Goal: Communication & Community: Answer question/provide support

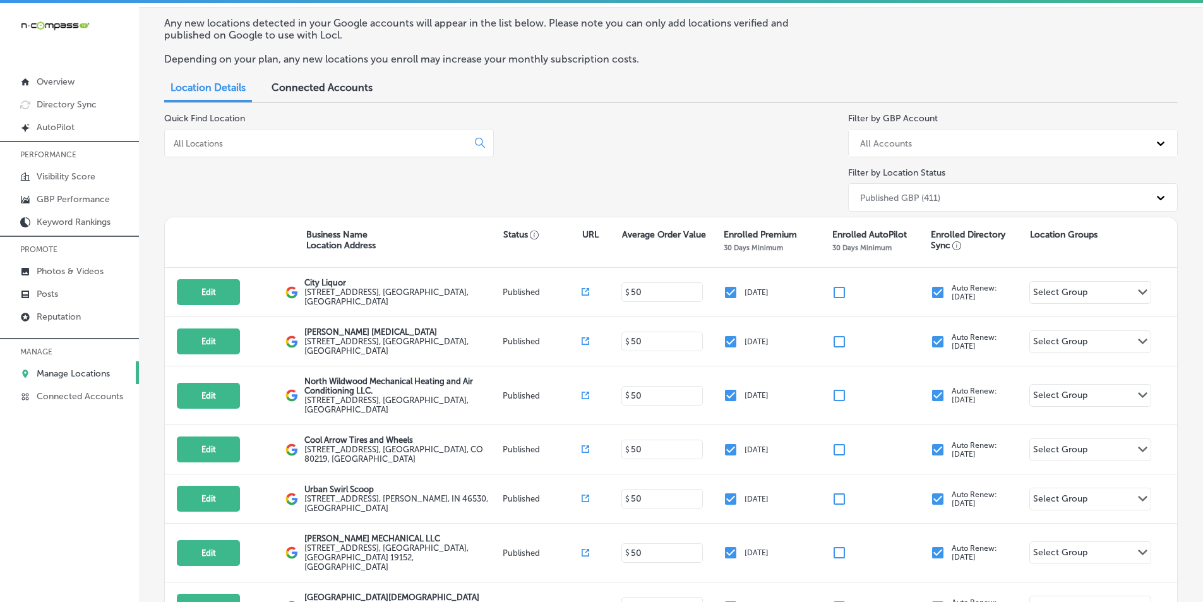
scroll to position [63, 0]
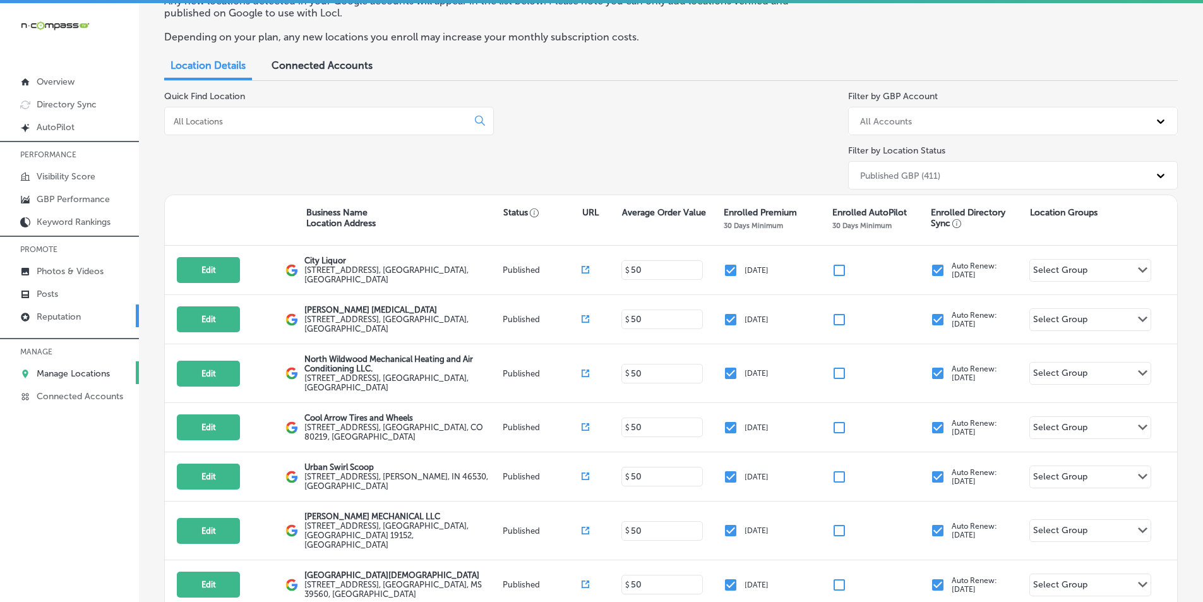
click at [76, 317] on p "Reputation" at bounding box center [59, 316] width 44 height 11
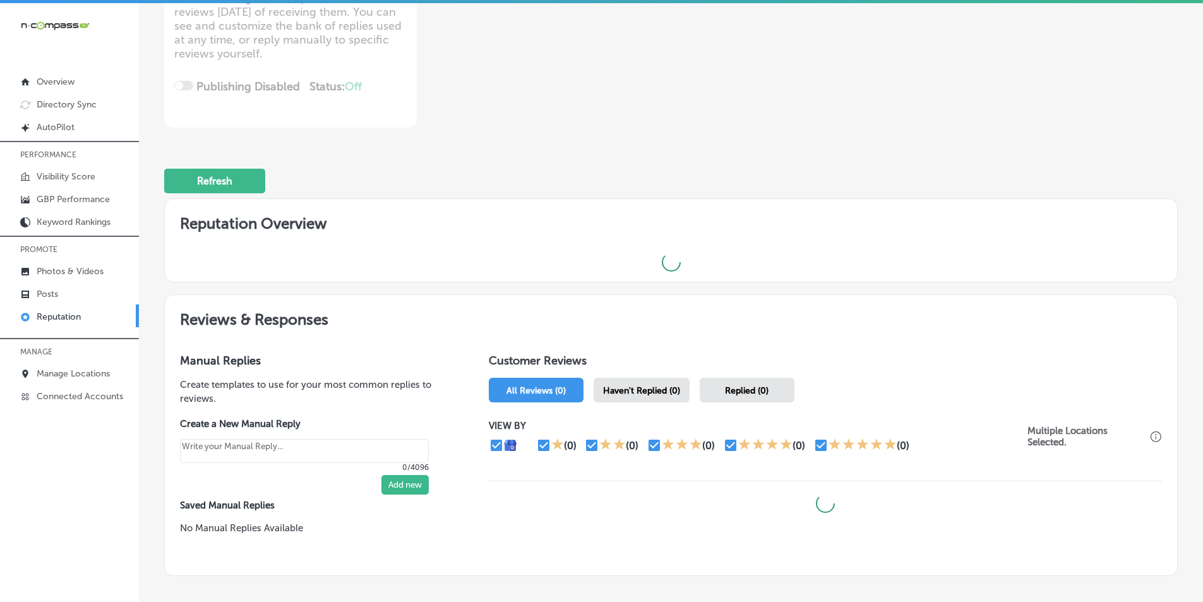
scroll to position [253, 0]
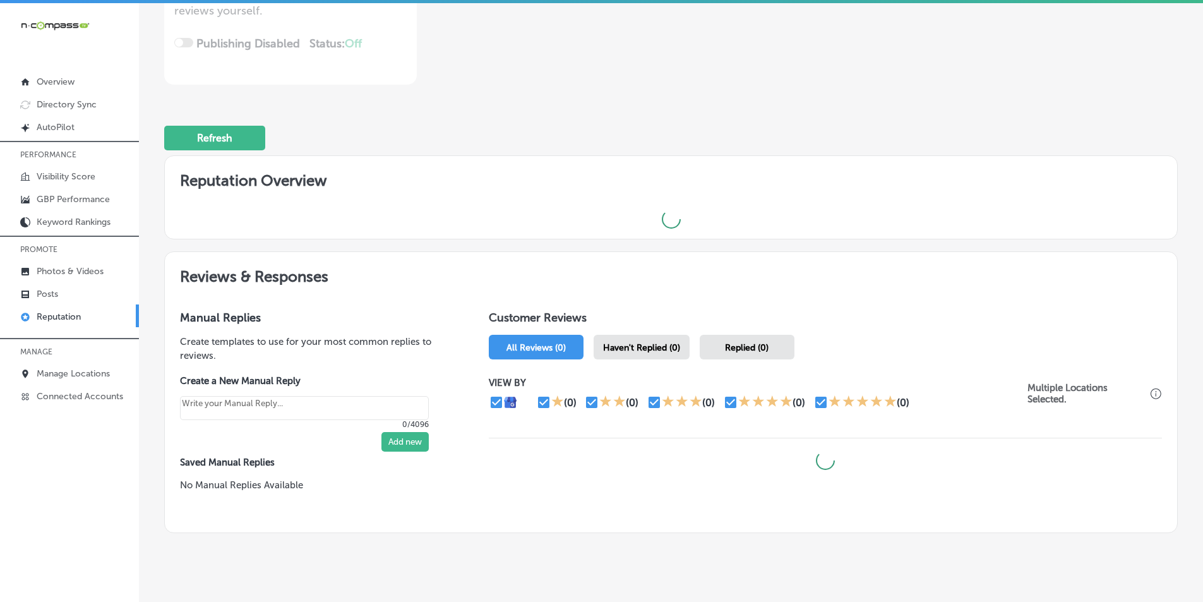
click at [641, 349] on span "Haven't Replied (0)" at bounding box center [641, 347] width 77 height 11
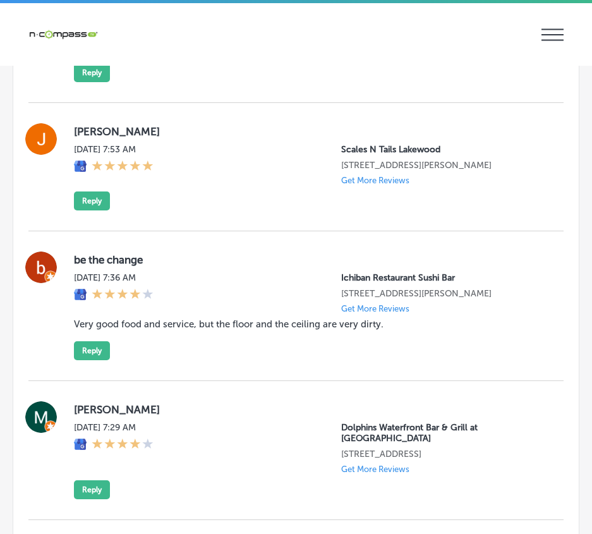
scroll to position [1831, 0]
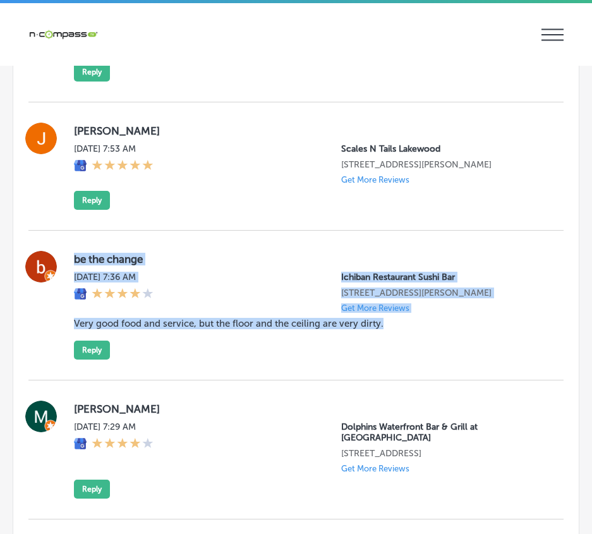
drag, startPoint x: 69, startPoint y: 243, endPoint x: 431, endPoint y: 328, distance: 371.7
click at [431, 328] on div "be the change Thu, Sep 18, 2025 7:36 AM Ichiban Restaurant Sushi Bar 2724 Stick…" at bounding box center [295, 305] width 535 height 109
copy div "be the change Thu, Sep 18, 2025 7:36 AM Ichiban Restaurant Sushi Bar 2724 Stick…"
click at [95, 340] on button "Reply" at bounding box center [92, 349] width 36 height 19
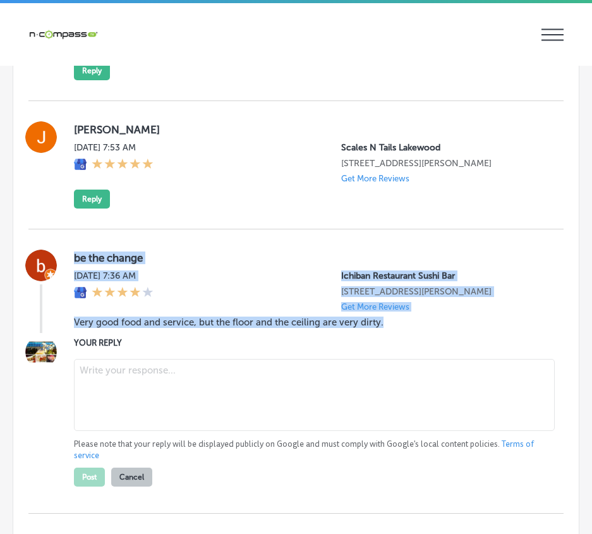
scroll to position [1830, 0]
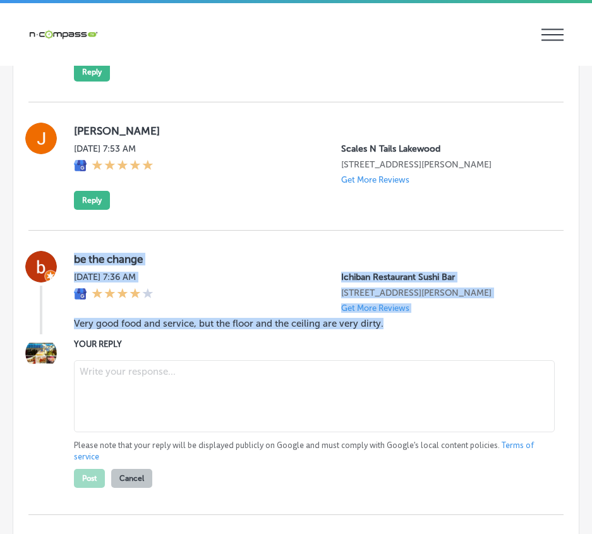
type textarea "x"
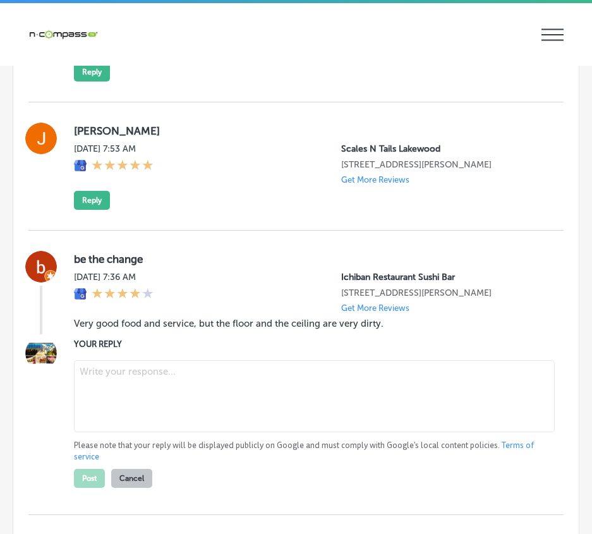
click at [137, 372] on textarea at bounding box center [314, 396] width 480 height 72
paste textarea "Thank you for your feedback, "Be the Change." We’re thrilled to hear you enjoye…"
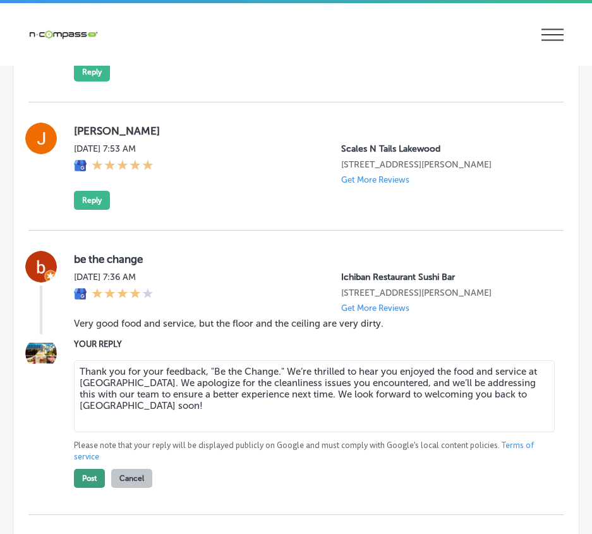
type textarea "Thank you for your feedback, "Be the Change." We’re thrilled to hear you enjoye…"
drag, startPoint x: 92, startPoint y: 466, endPoint x: 104, endPoint y: 464, distance: 12.1
click at [93, 468] on button "Post" at bounding box center [89, 477] width 31 height 19
type textarea "x"
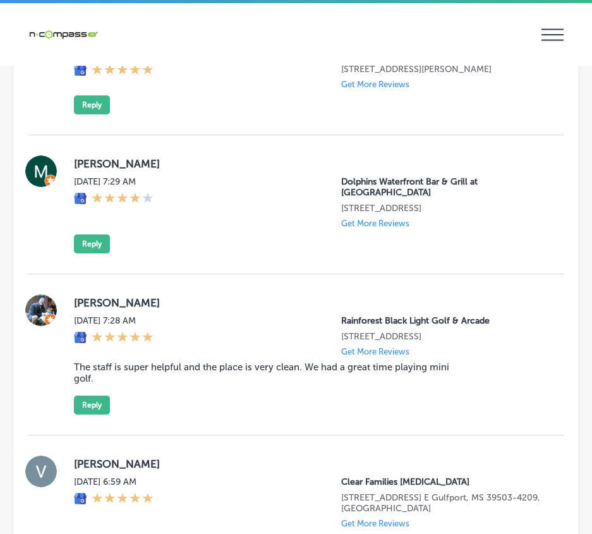
scroll to position [1956, 0]
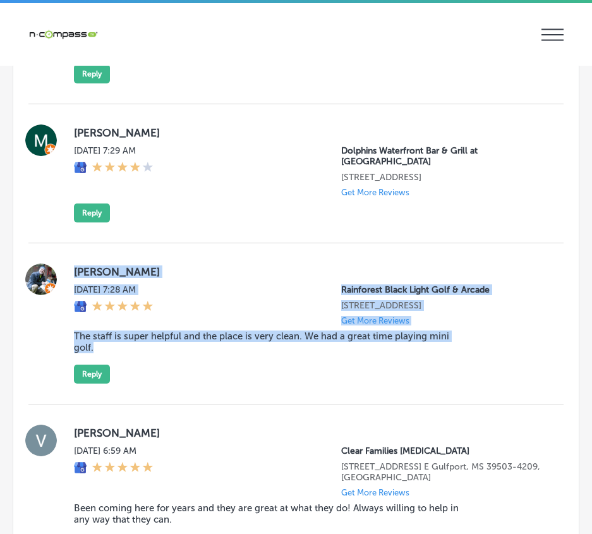
drag, startPoint x: 71, startPoint y: 242, endPoint x: 230, endPoint y: 354, distance: 194.8
click at [230, 354] on div "Mike Harman Thu, Sep 18, 2025 7:28 AM Rainforest Black Light Golf & Arcade 1139…" at bounding box center [295, 323] width 535 height 120
copy div "Mike Harman Thu, Sep 18, 2025 7:28 AM Rainforest Black Light Golf & Arcade 1139…"
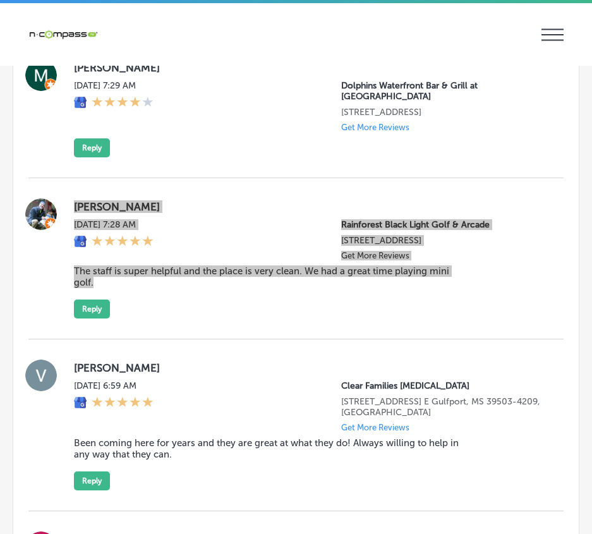
scroll to position [2019, 0]
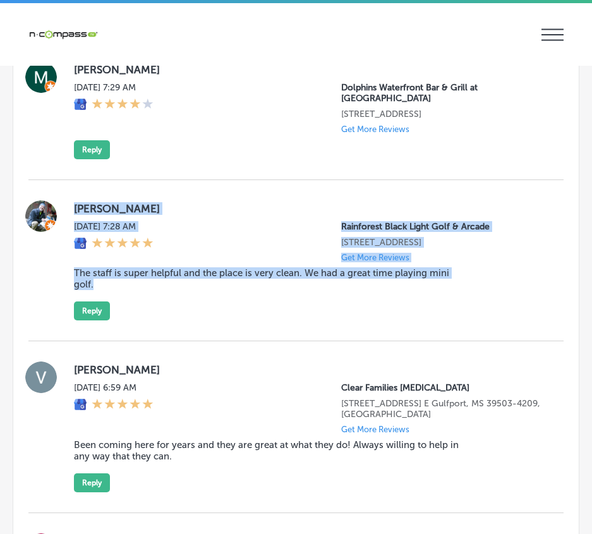
click at [215, 221] on div "Thu, Sep 18, 2025 7:28 AM Rainforest Black Light Golf & Arcade 11394 US-98 Unit…" at bounding box center [308, 241] width 469 height 41
drag, startPoint x: 71, startPoint y: 177, endPoint x: 359, endPoint y: 267, distance: 301.7
click at [360, 267] on div "Mike Harman Thu, Sep 18, 2025 7:28 AM Rainforest Black Light Golf & Arcade 1139…" at bounding box center [295, 260] width 535 height 161
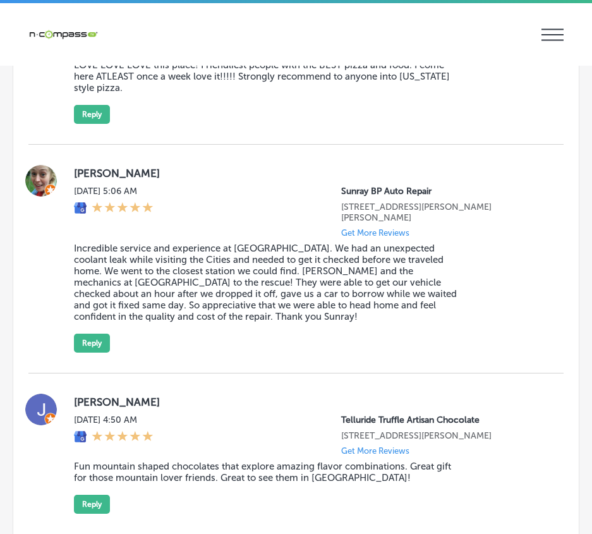
scroll to position [3282, 0]
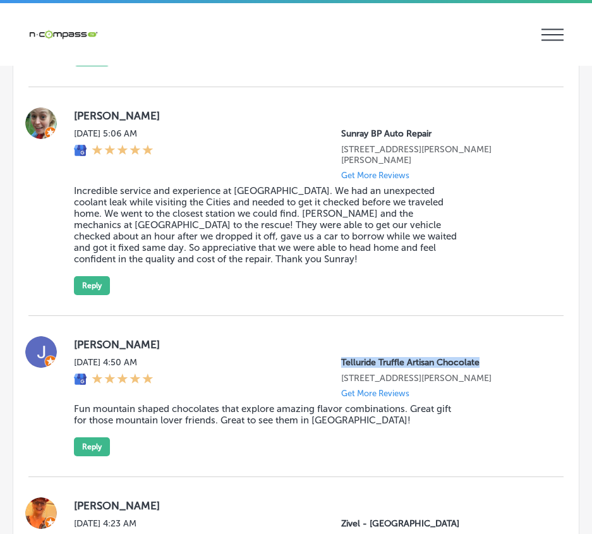
drag, startPoint x: 328, startPoint y: 303, endPoint x: 487, endPoint y: 311, distance: 158.7
click at [487, 357] on div "Thu, Sep 18, 2025 4:50 AM Telluride Truffle Artisan Chocolate 1701 Wynkoop Stre…" at bounding box center [308, 377] width 469 height 41
copy p "Telluride Truffle Artisan Chocolate"
click at [509, 356] on div "James Richardson Thu, Sep 18, 2025 4:50 AM Telluride Truffle Artisan Chocolate …" at bounding box center [308, 396] width 469 height 120
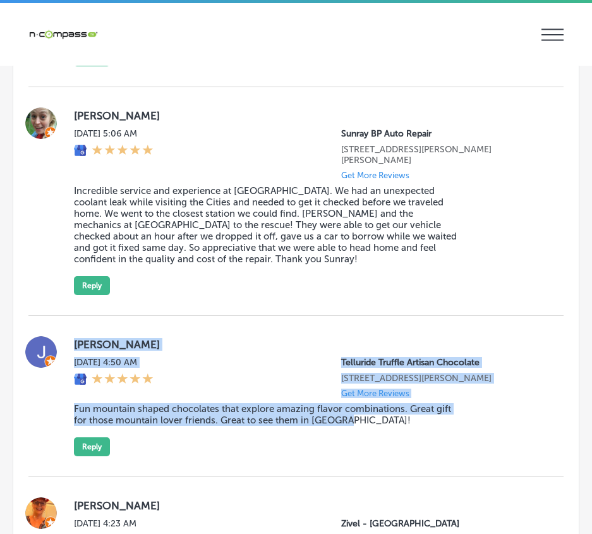
drag, startPoint x: 73, startPoint y: 274, endPoint x: 369, endPoint y: 399, distance: 320.8
click at [369, 399] on div "James Richardson Thu, Sep 18, 2025 4:50 AM Telluride Truffle Artisan Chocolate …" at bounding box center [295, 396] width 535 height 161
copy div "James Richardson Thu, Sep 18, 2025 4:50 AM Telluride Truffle Artisan Chocolate …"
click at [93, 437] on button "Reply" at bounding box center [92, 446] width 36 height 19
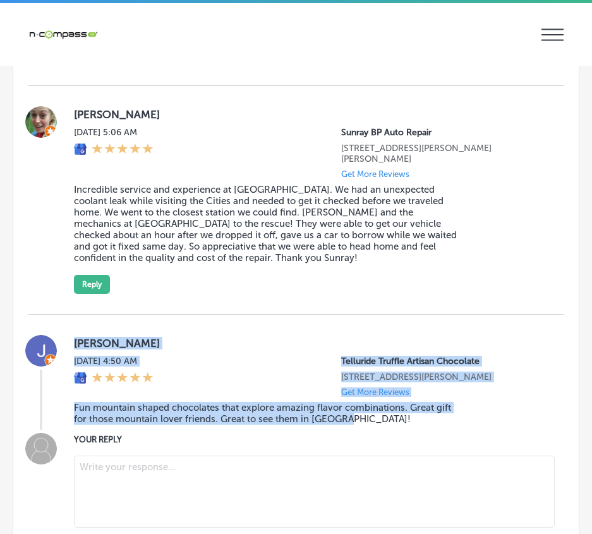
scroll to position [3281, 0]
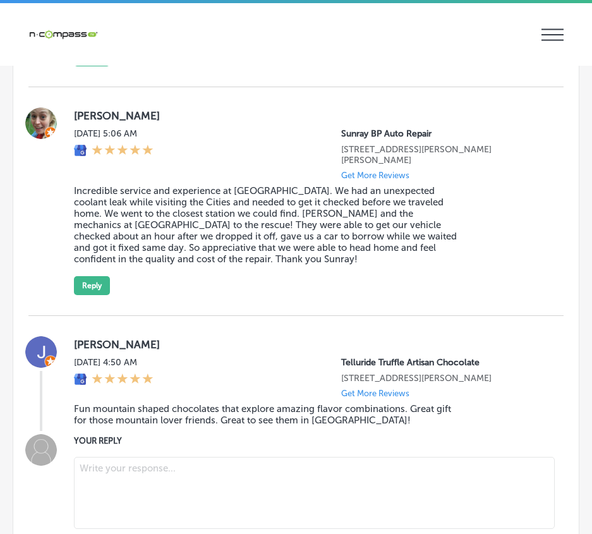
click at [105, 456] on textarea at bounding box center [314, 492] width 480 height 72
paste textarea "Thank you for the 5-star review, James! We're so glad you enjoyed our fun mount…"
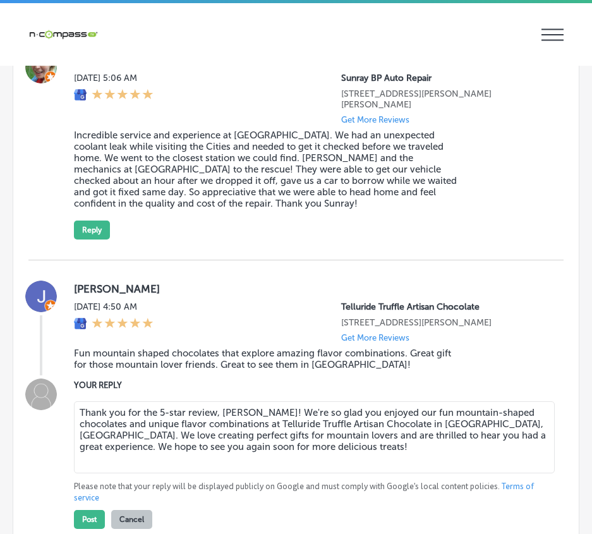
scroll to position [3470, 0]
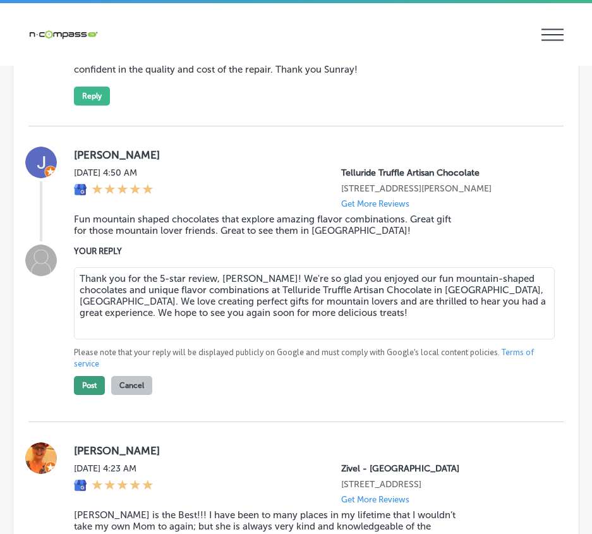
type textarea "Thank you for the 5-star review, James! We're so glad you enjoyed our fun mount…"
click at [86, 376] on button "Post" at bounding box center [89, 385] width 31 height 19
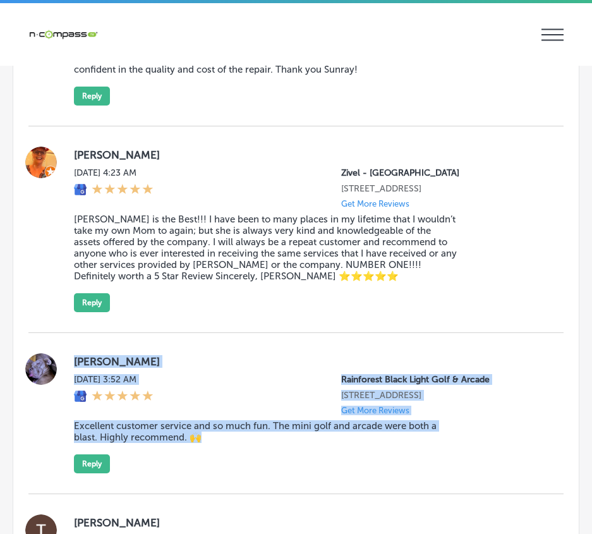
drag, startPoint x: 67, startPoint y: 311, endPoint x: 301, endPoint y: 414, distance: 255.5
click at [301, 414] on div "Jason Williams Thu, Sep 18, 2025 3:52 AM Rainforest Black Light Golf & Arcade 1…" at bounding box center [295, 413] width 535 height 120
copy div "Jason Williams Thu, Sep 18, 2025 3:52 AM Rainforest Black Light Golf & Arcade 1…"
click at [494, 333] on div "Jason Williams Thu, Sep 18, 2025 3:52 AM Rainforest Black Light Golf & Arcade 1…" at bounding box center [295, 413] width 535 height 161
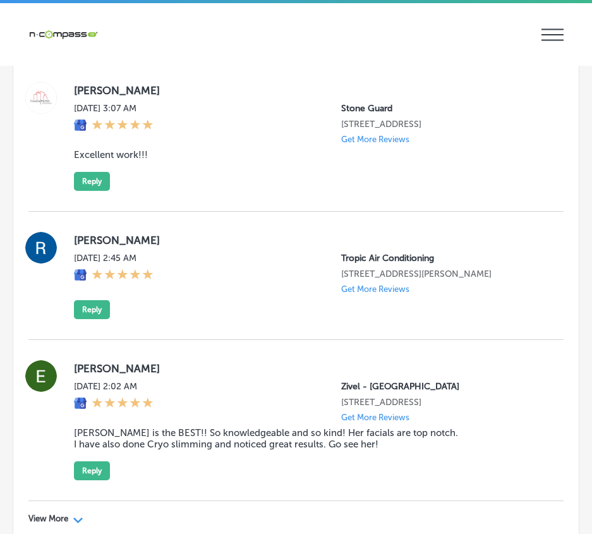
scroll to position [4321, 0]
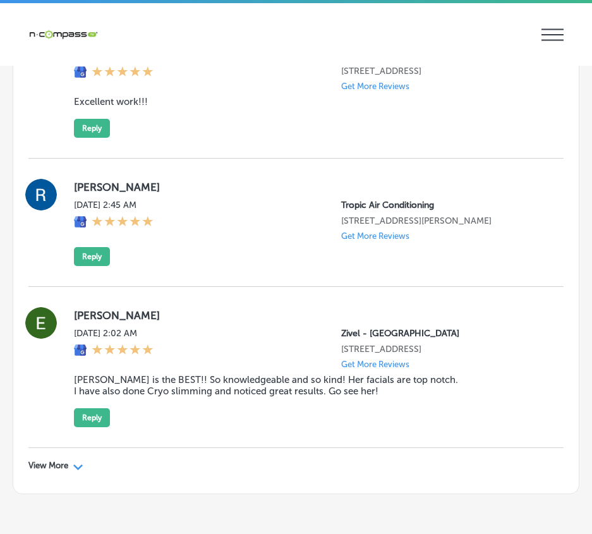
click at [78, 464] on icon "Path Created with Sketch." at bounding box center [77, 467] width 9 height 6
type textarea "x"
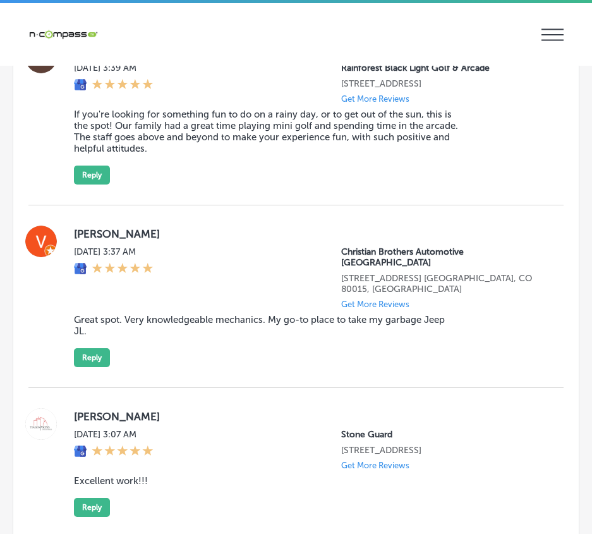
scroll to position [3627, 0]
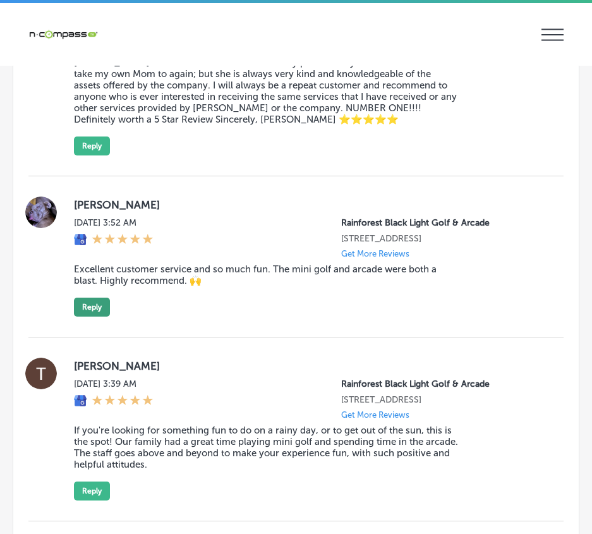
click at [97, 297] on button "Reply" at bounding box center [92, 306] width 36 height 19
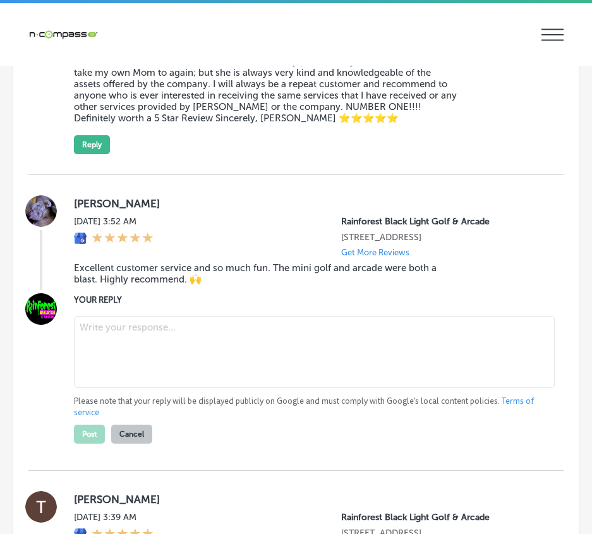
scroll to position [3625, 0]
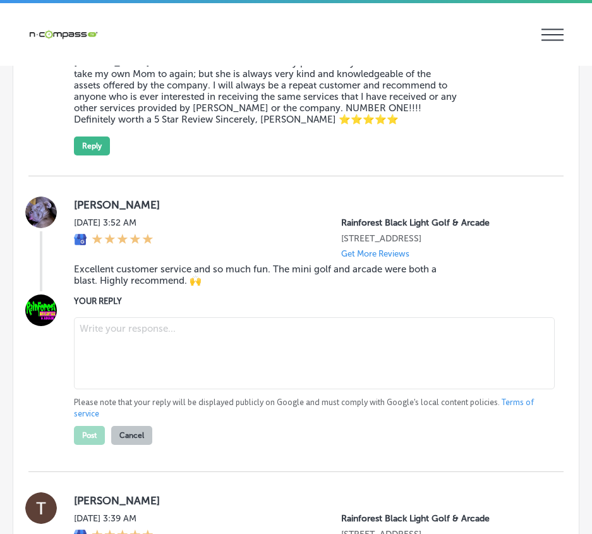
click at [110, 317] on textarea at bounding box center [314, 353] width 480 height 72
paste textarea "Thank you, Jason, for the fantastic review! We’re so glad to hear that you enjo…"
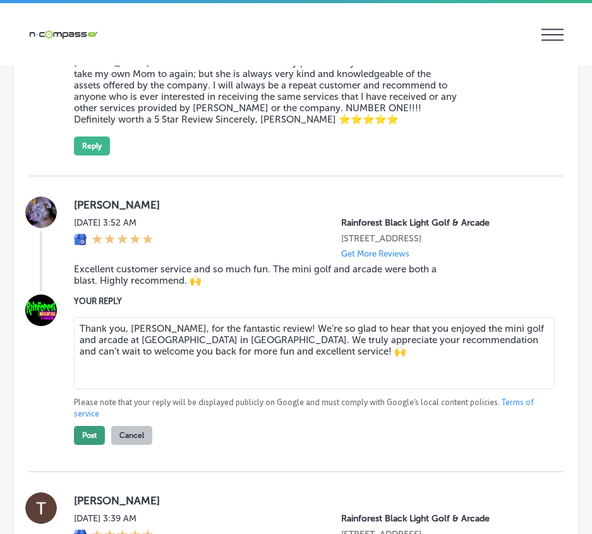
type textarea "Thank you, Jason, for the fantastic review! We’re so glad to hear that you enjo…"
click at [91, 426] on button "Post" at bounding box center [89, 435] width 31 height 19
type textarea "x"
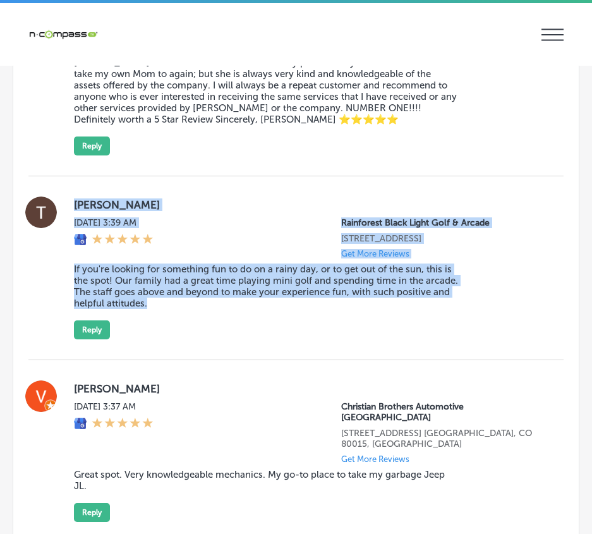
drag, startPoint x: 123, startPoint y: 186, endPoint x: 263, endPoint y: 277, distance: 166.9
click at [263, 277] on div "Trisha Hill Thu, Sep 18, 2025 3:39 AM Rainforest Black Light Golf & Arcade 1139…" at bounding box center [308, 267] width 469 height 143
copy div "Trisha Hill Thu, Sep 18, 2025 3:39 AM Rainforest Black Light Golf & Arcade 1139…"
click at [90, 320] on button "Reply" at bounding box center [92, 329] width 36 height 19
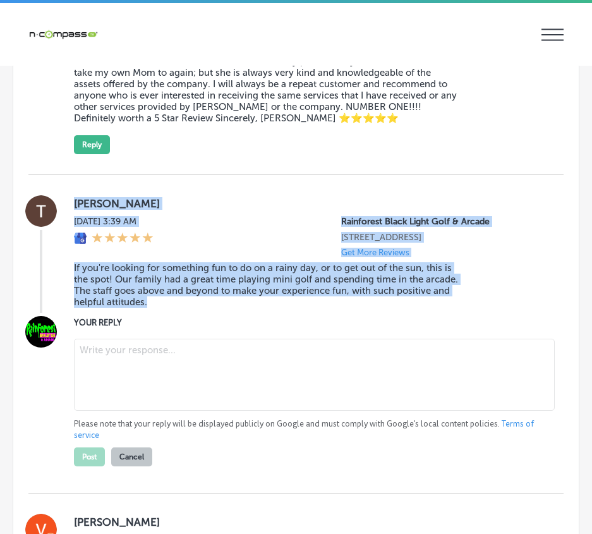
scroll to position [3624, 0]
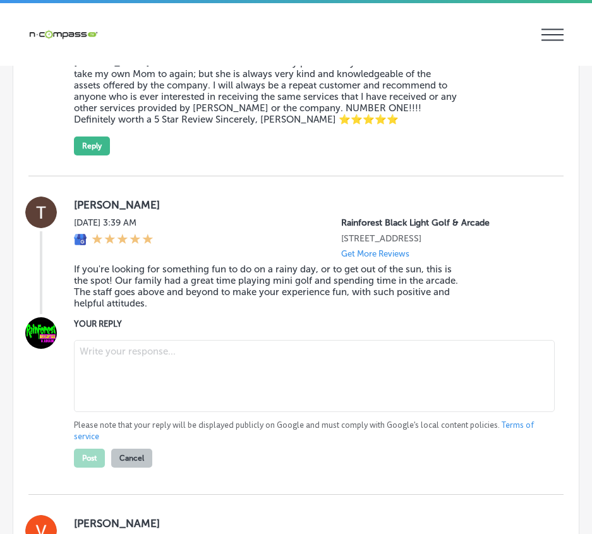
click at [110, 340] on textarea at bounding box center [314, 376] width 480 height 72
paste textarea "Thank you, Trisha, for the wonderful review! We’re so glad to hear that you and…"
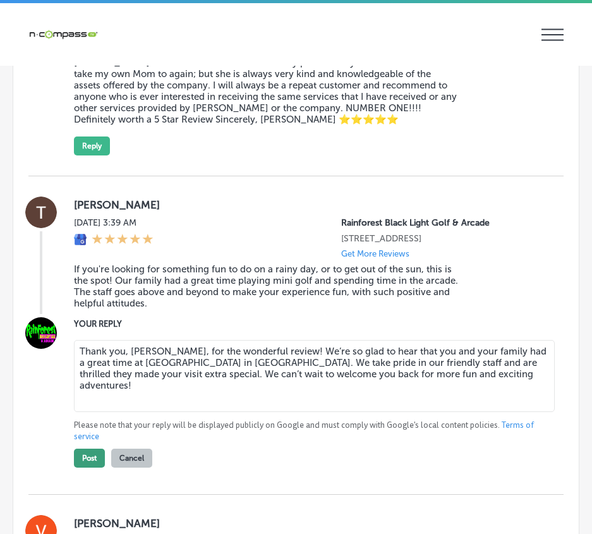
type textarea "Thank you, Trisha, for the wonderful review! We’re so glad to hear that you and…"
click at [96, 448] on button "Post" at bounding box center [89, 457] width 31 height 19
type textarea "x"
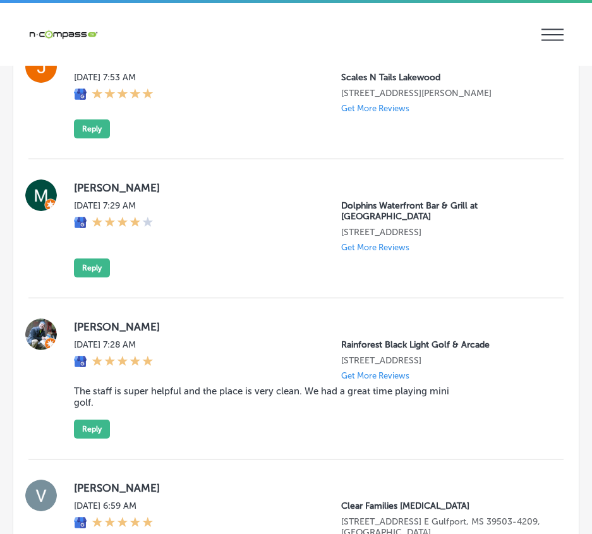
scroll to position [1919, 0]
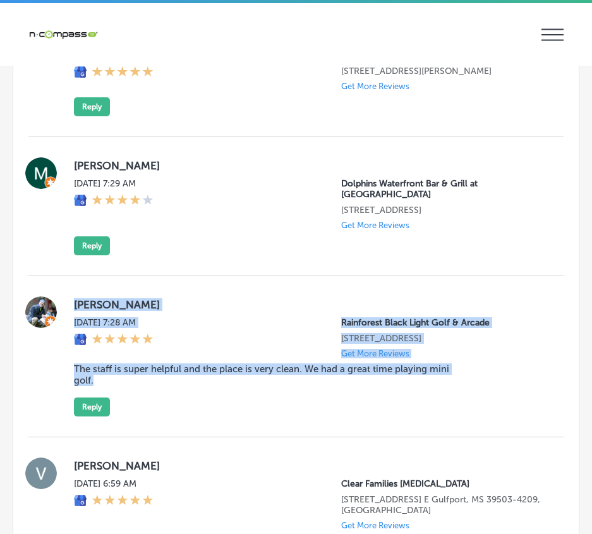
drag, startPoint x: 72, startPoint y: 277, endPoint x: 288, endPoint y: 378, distance: 238.4
click at [288, 378] on div "Mike Harman Thu, Sep 18, 2025 7:28 AM Rainforest Black Light Golf & Arcade 1139…" at bounding box center [295, 356] width 535 height 120
copy div "Mike Harman Thu, Sep 18, 2025 7:28 AM Rainforest Black Light Golf & Arcade 1139…"
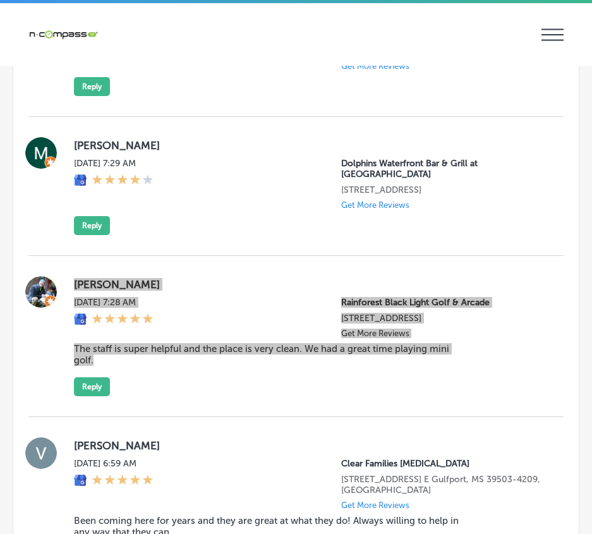
scroll to position [1982, 0]
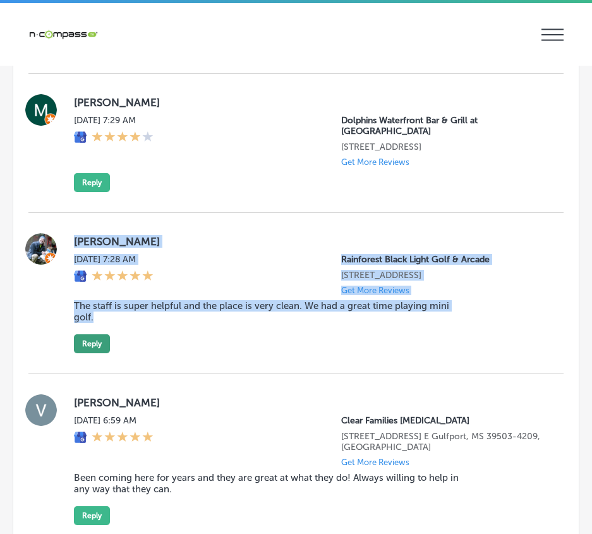
click at [90, 334] on button "Reply" at bounding box center [92, 343] width 36 height 19
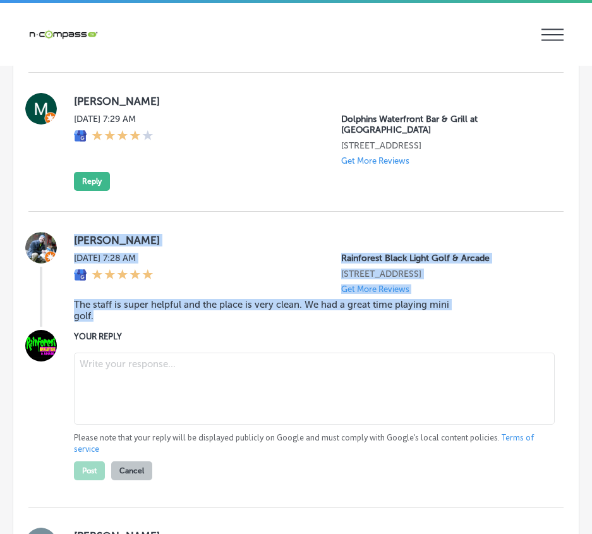
scroll to position [1981, 0]
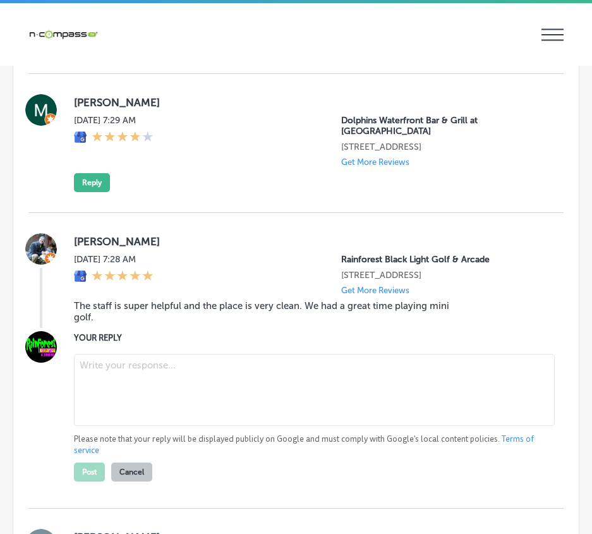
click at [121, 354] on textarea at bounding box center [314, 390] width 480 height 72
paste textarea "Thank you, Mike, for the great review! We’re so glad to hear that you had a won…"
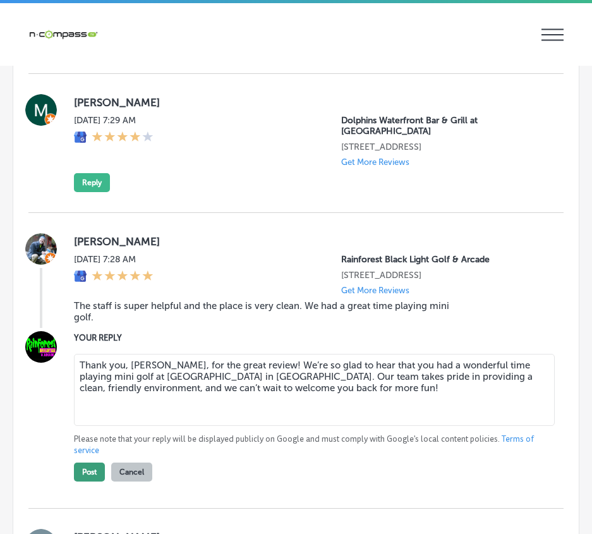
type textarea "Thank you, Mike, for the great review! We’re so glad to hear that you had a won…"
click at [97, 462] on button "Post" at bounding box center [89, 471] width 31 height 19
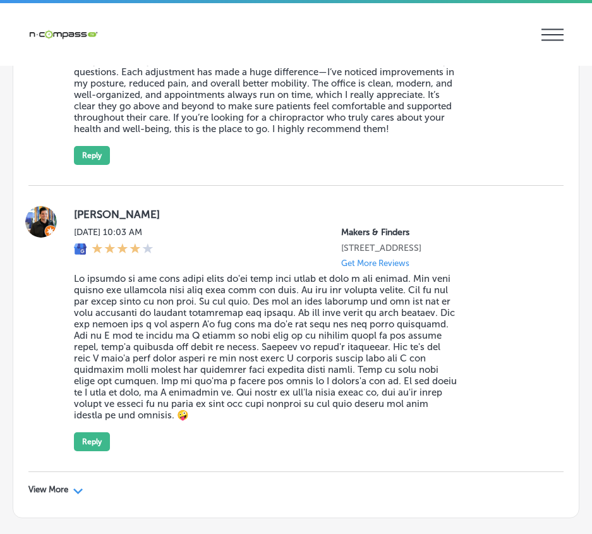
scroll to position [7348, 0]
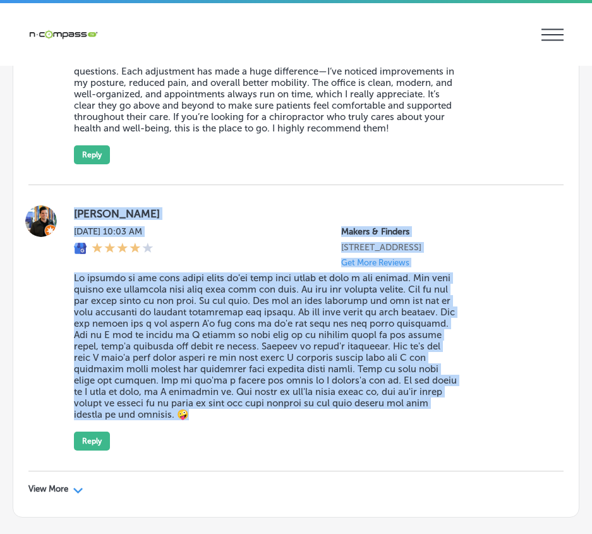
drag, startPoint x: 116, startPoint y: 247, endPoint x: 465, endPoint y: 441, distance: 398.8
click at [465, 441] on div "Jeremy Guzman Wed, Sep 17, 2025 10:03 AM Makers & Finders 1120 S Main St. Suite…" at bounding box center [295, 328] width 535 height 286
click at [508, 425] on div "Jeremy Guzman Wed, Sep 17, 2025 10:03 AM Makers & Finders 1120 S Main St. Suite…" at bounding box center [308, 327] width 469 height 245
drag, startPoint x: 69, startPoint y: 201, endPoint x: 399, endPoint y: 418, distance: 394.9
click at [399, 418] on div "Jeremy Guzman Wed, Sep 17, 2025 10:03 AM Makers & Finders 1120 S Main St. Suite…" at bounding box center [295, 328] width 535 height 286
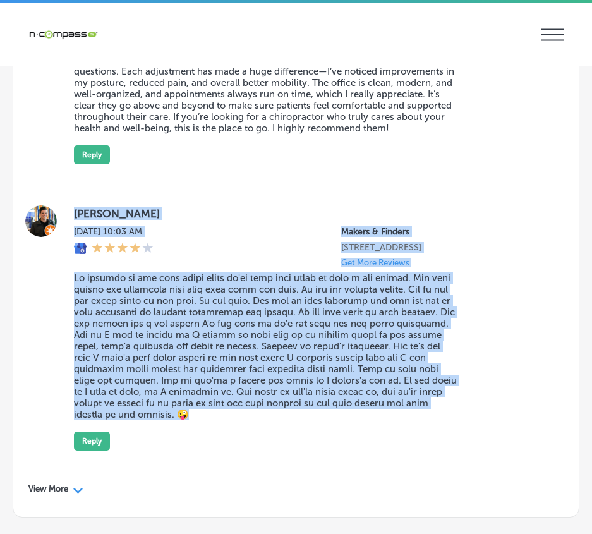
copy div "Jeremy Guzman Wed, Sep 17, 2025 10:03 AM Makers & Finders 1120 S Main St. Suite…"
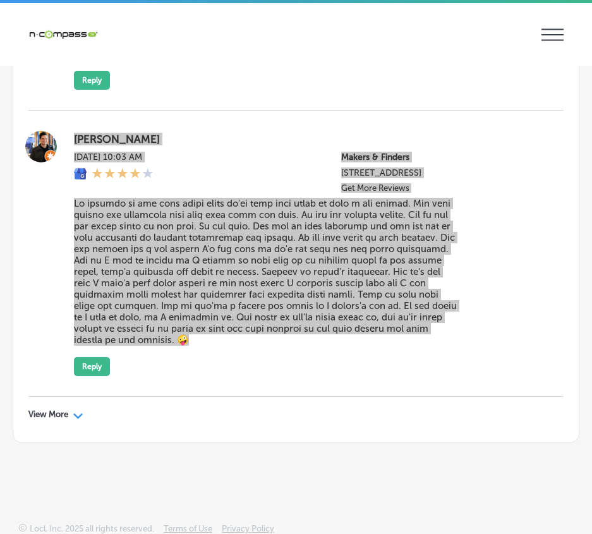
scroll to position [7423, 0]
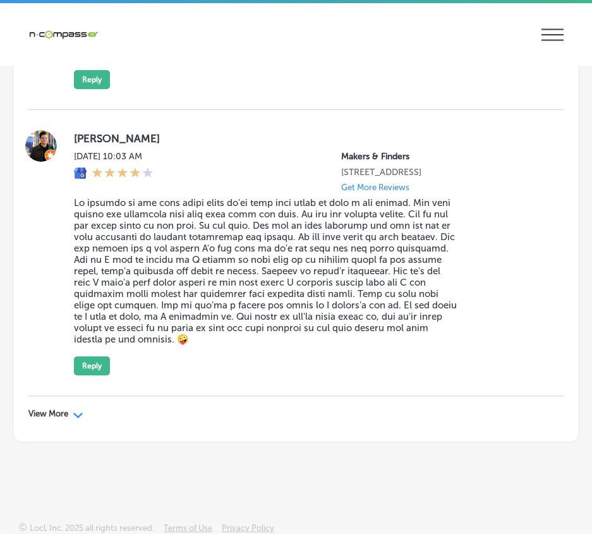
click at [71, 413] on div "View More Path Created with Sketch." at bounding box center [55, 413] width 55 height 10
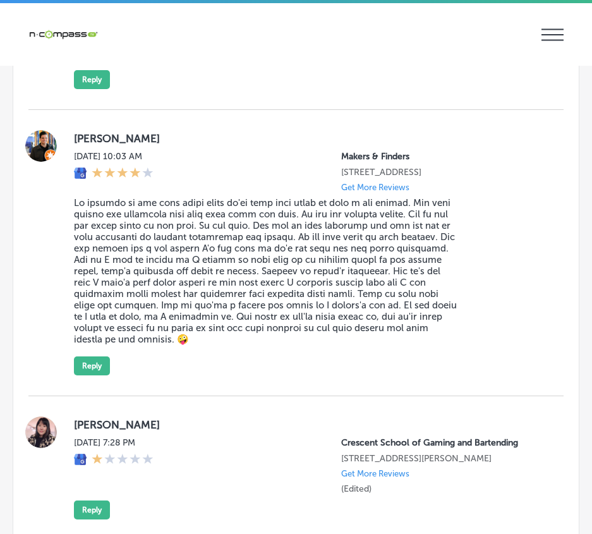
type textarea "x"
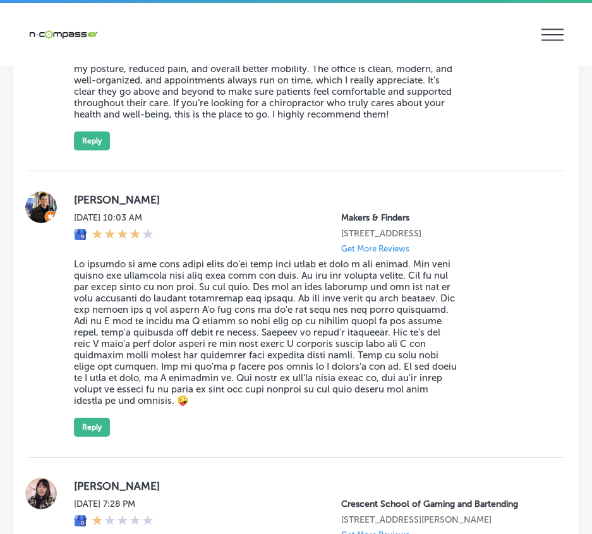
scroll to position [7360, 0]
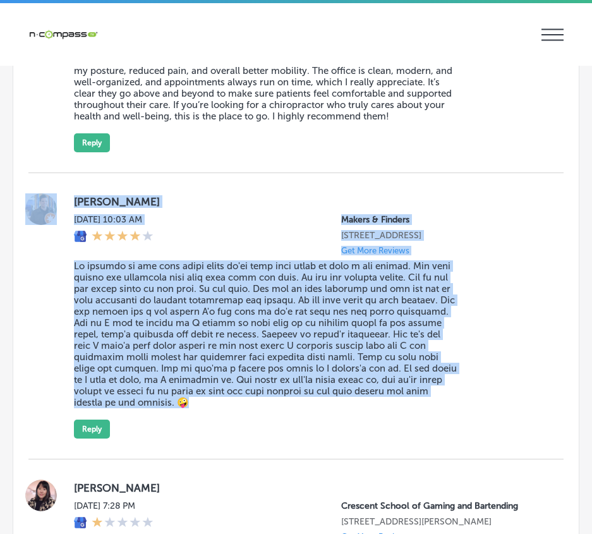
drag, startPoint x: 132, startPoint y: 290, endPoint x: 410, endPoint y: 433, distance: 312.3
click at [432, 439] on div "Jeremy Guzman Wed, Sep 17, 2025 10:03 AM Makers & Finders 1120 S Main St. Suite…" at bounding box center [295, 316] width 535 height 286
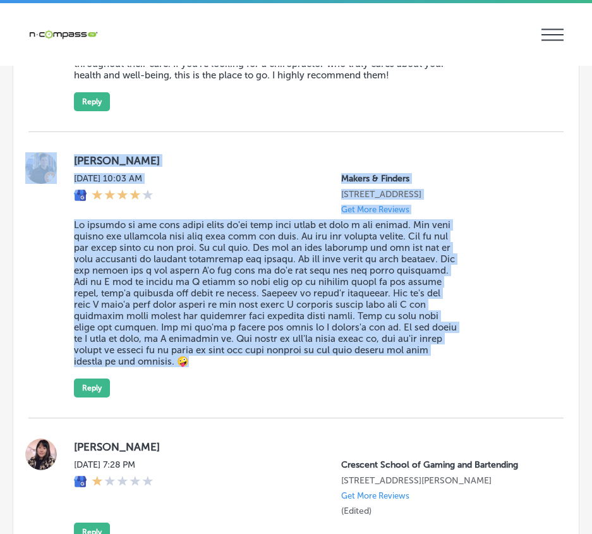
scroll to position [7423, 0]
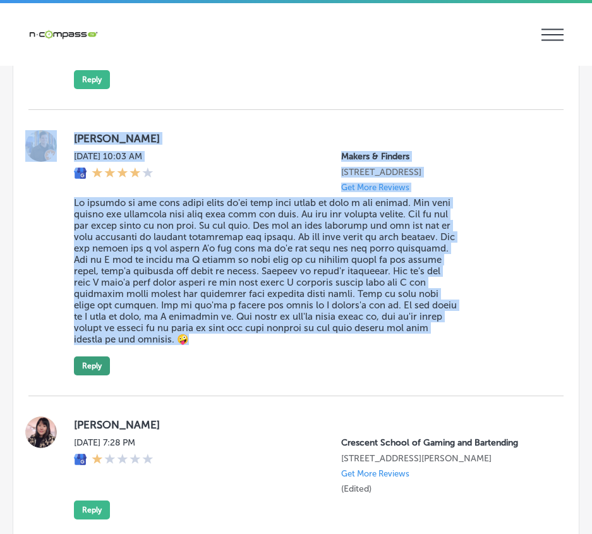
click at [85, 361] on button "Reply" at bounding box center [92, 365] width 36 height 19
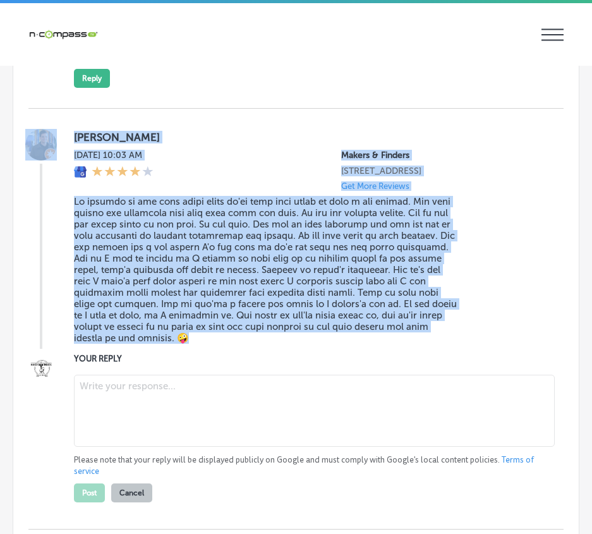
scroll to position [7422, 0]
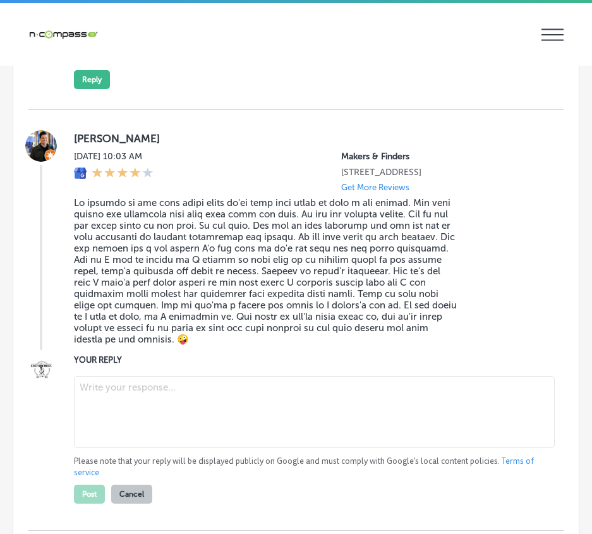
click at [111, 400] on textarea at bounding box center [314, 412] width 480 height 72
paste textarea "Hi Jeremy, thank you for sharing your feedback with us. We’re glad to hear you …"
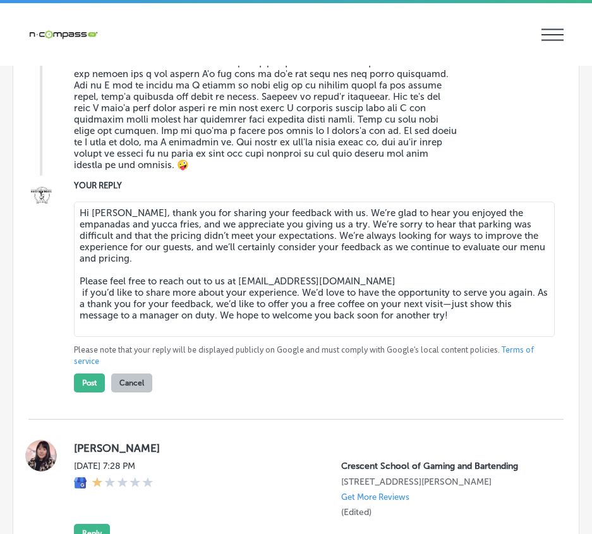
scroll to position [7611, 0]
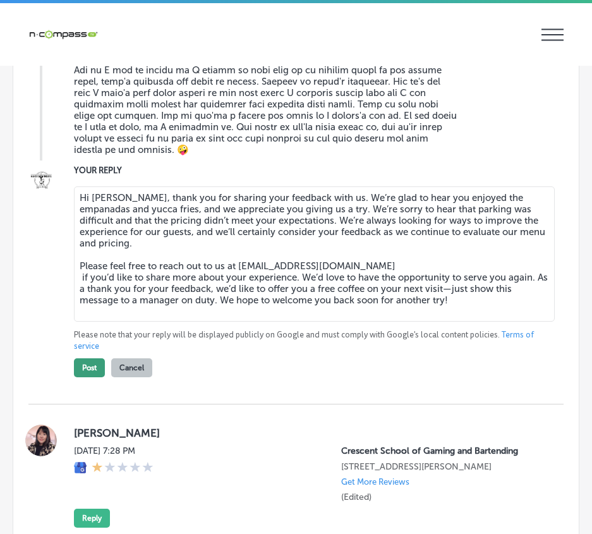
type textarea "Hi Jeremy, thank you for sharing your feedback with us. We’re glad to hear you …"
click at [80, 364] on button "Post" at bounding box center [89, 367] width 31 height 19
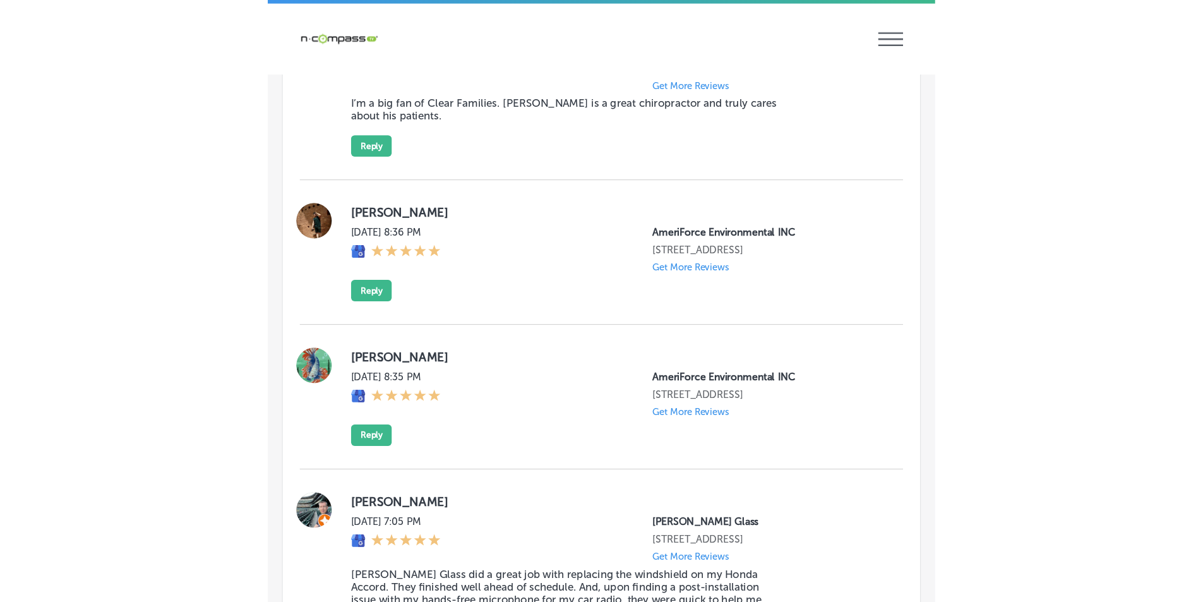
scroll to position [6496, 0]
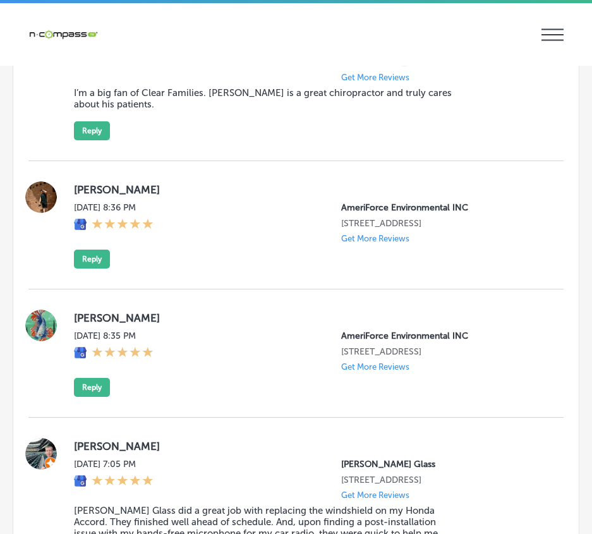
type textarea "x"
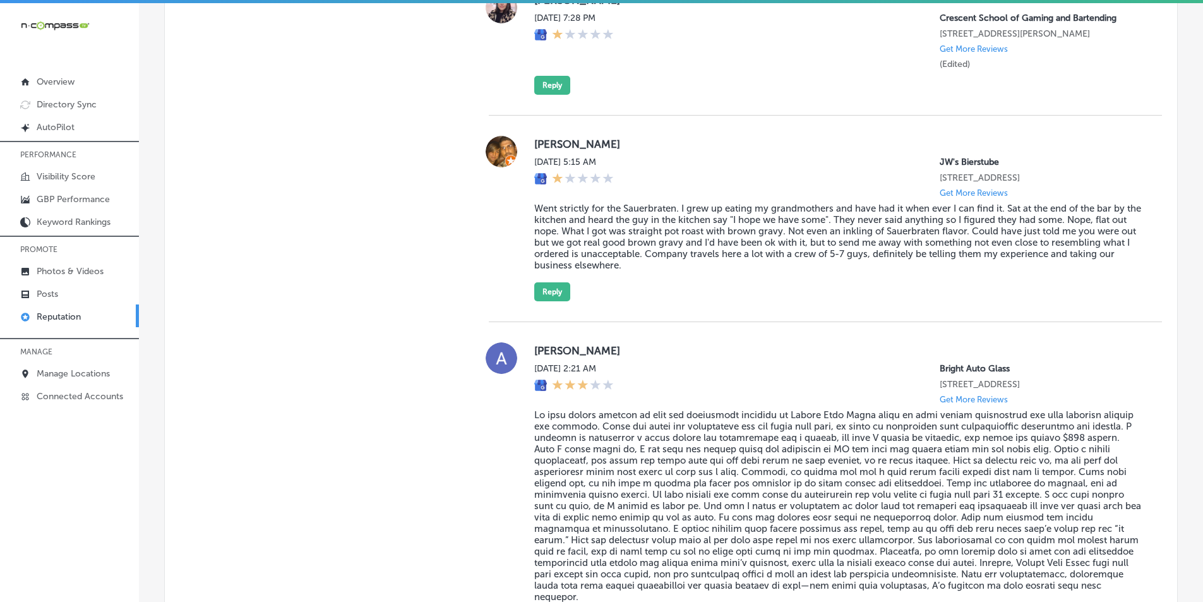
scroll to position [6484, 0]
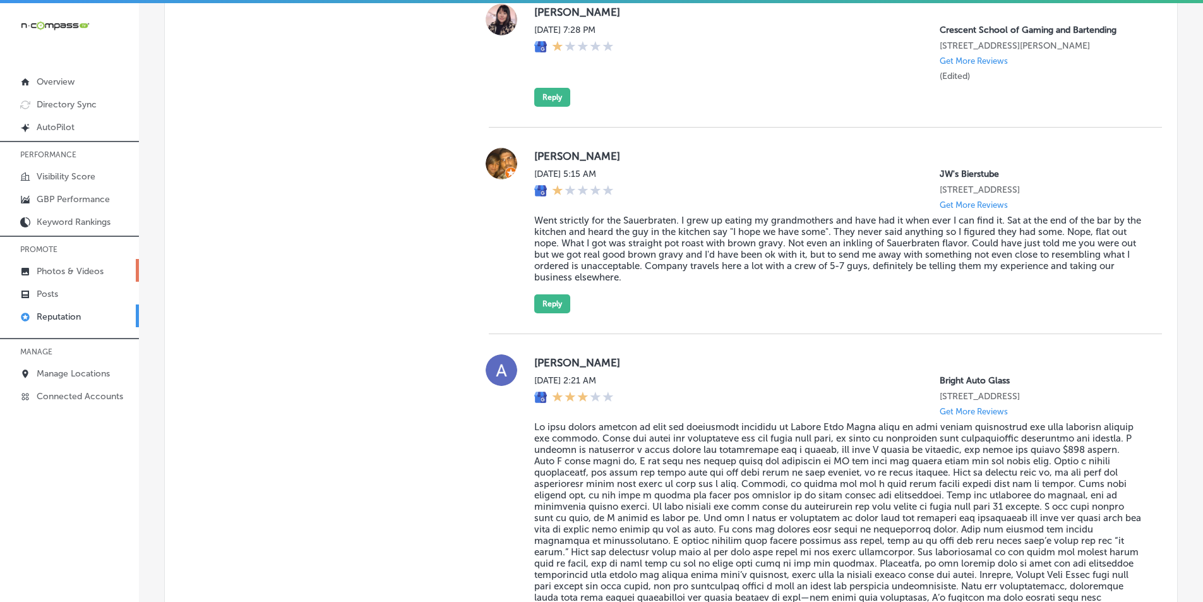
click at [65, 268] on p "Photos & Videos" at bounding box center [70, 271] width 67 height 11
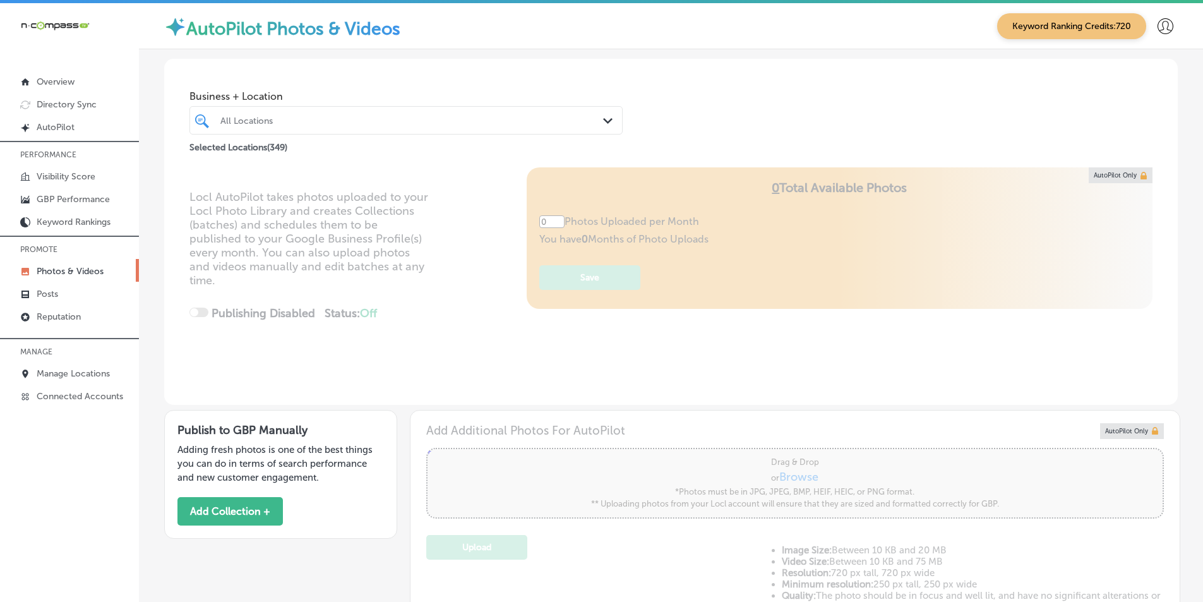
type input "5"
click at [274, 117] on div "All Locations" at bounding box center [412, 120] width 384 height 11
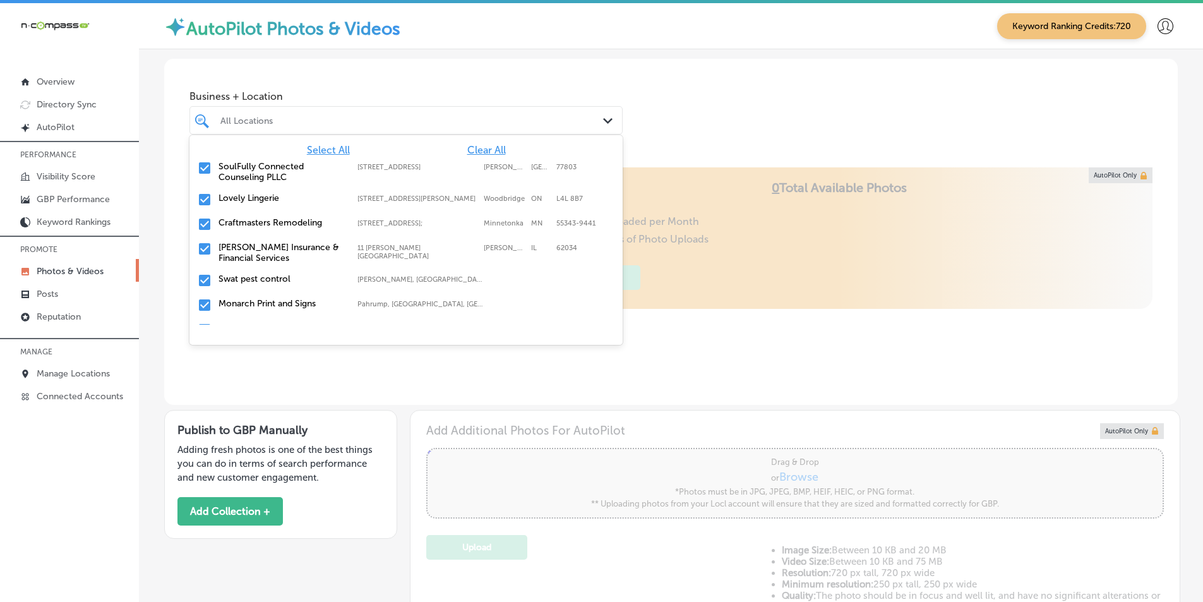
click at [477, 151] on span "Clear All" at bounding box center [486, 150] width 39 height 12
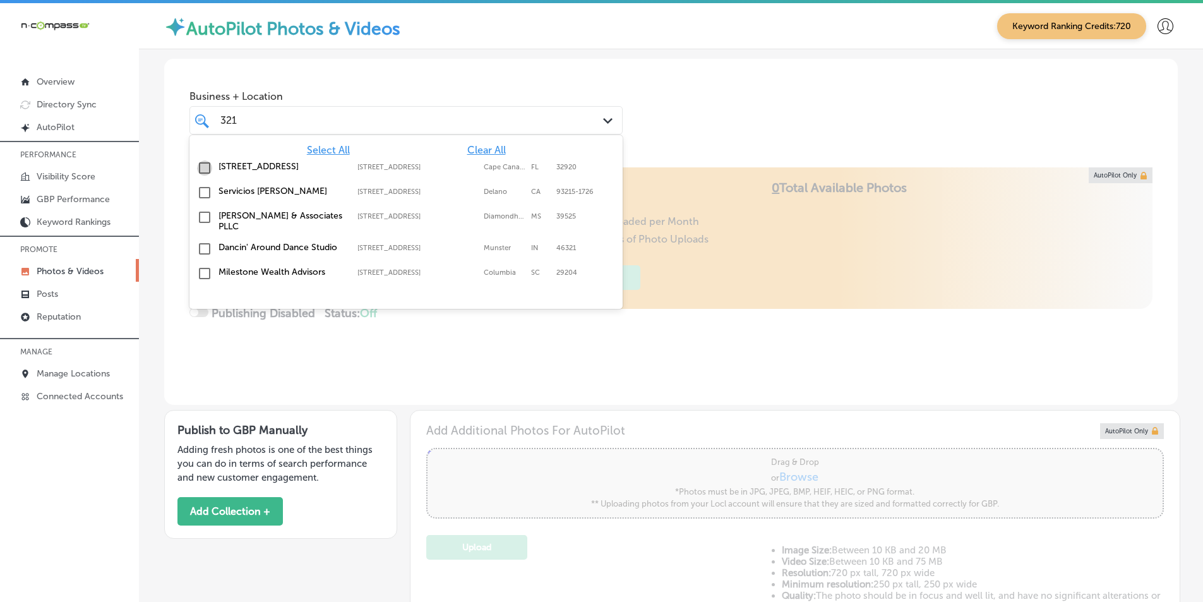
click at [203, 164] on input "checkbox" at bounding box center [204, 167] width 15 height 15
drag, startPoint x: 468, startPoint y: 328, endPoint x: 460, endPoint y: 330, distance: 8.6
click at [468, 328] on div "Locl AutoPilot takes photos uploaded to your Locl Photo Library and creates Col…" at bounding box center [670, 285] width 1013 height 237
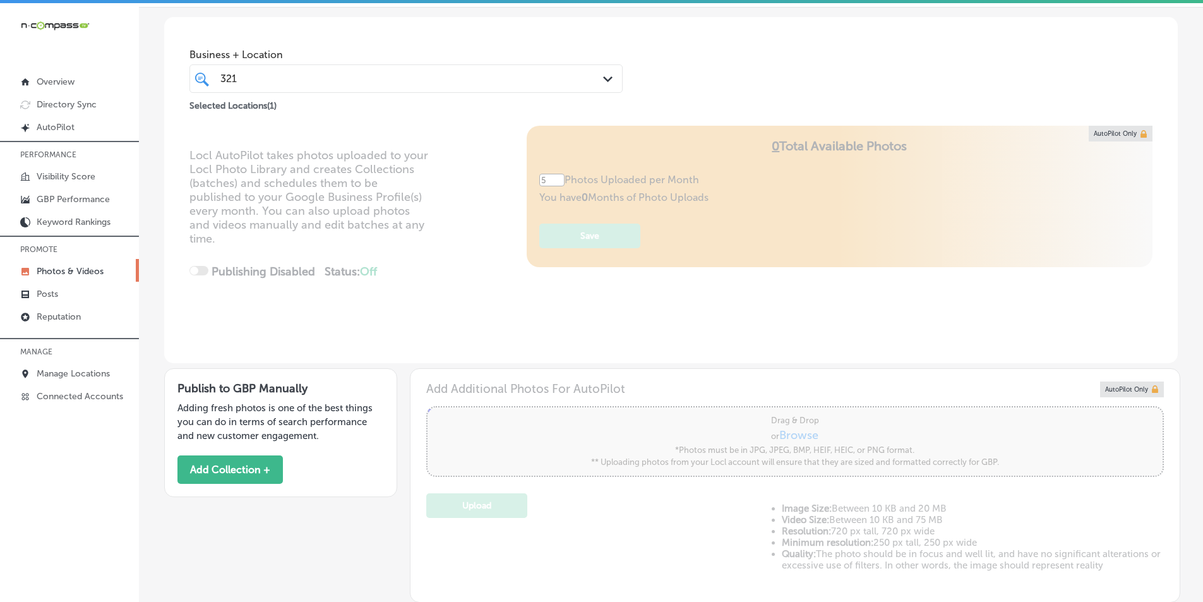
scroll to position [8, 0]
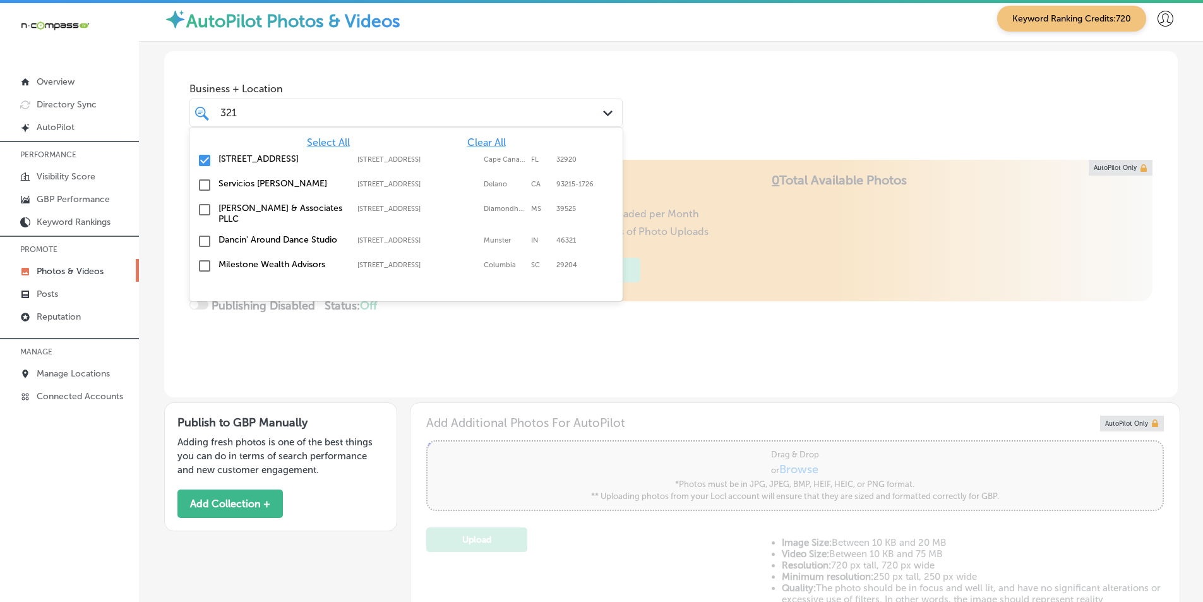
click at [300, 104] on div "321 321" at bounding box center [387, 112] width 337 height 17
type input "3"
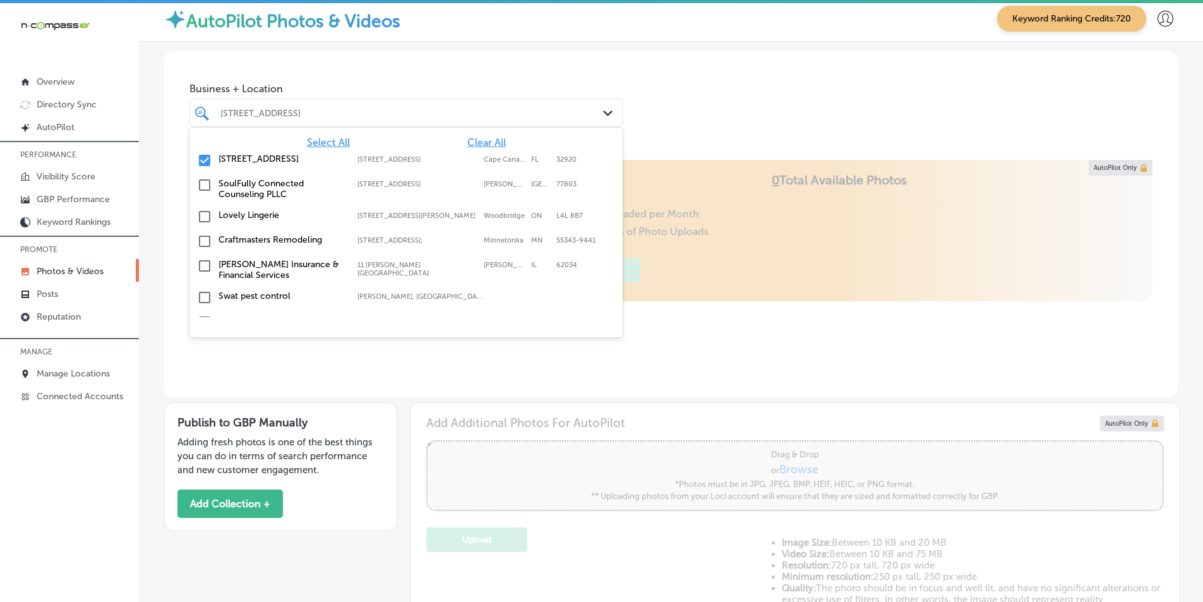
click at [201, 158] on input "checkbox" at bounding box center [204, 160] width 15 height 15
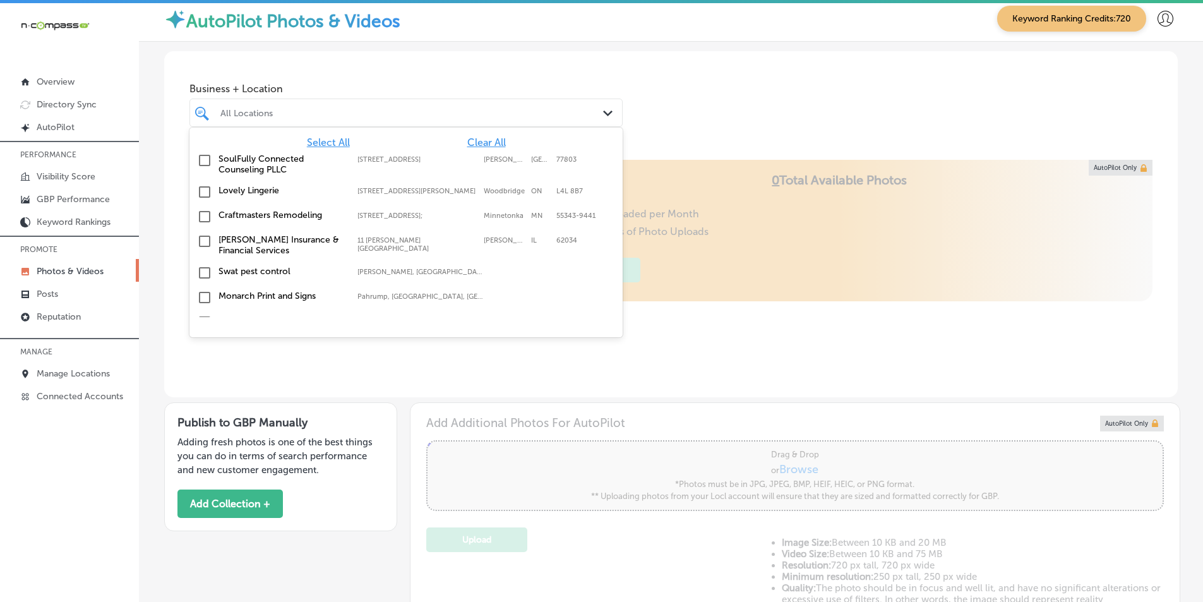
click at [244, 111] on div "All Locations" at bounding box center [412, 112] width 384 height 11
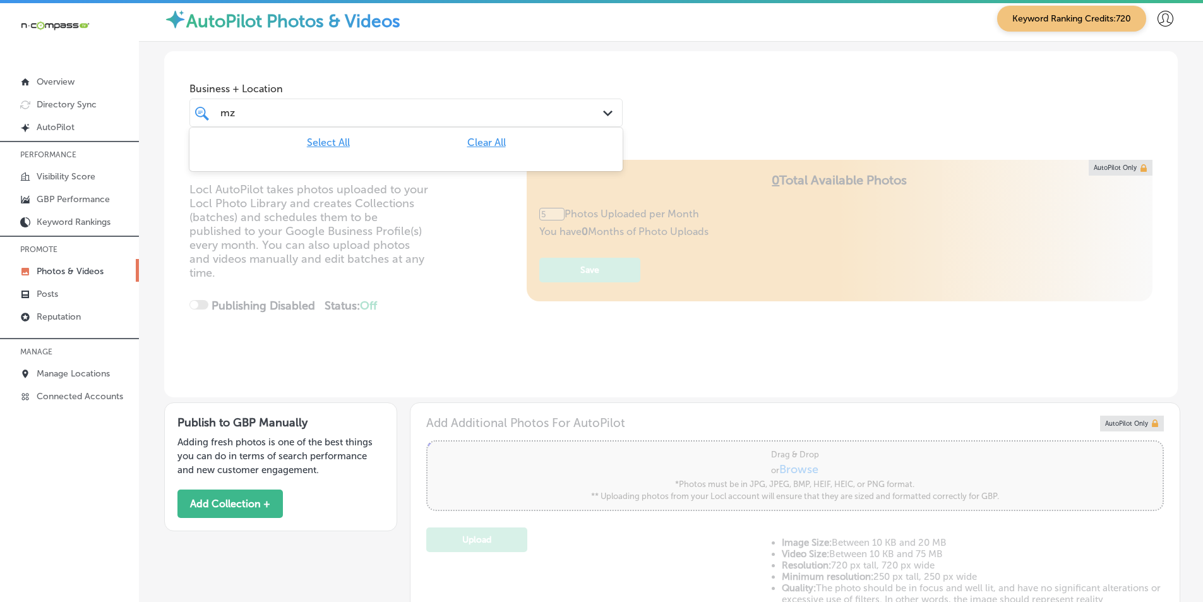
type input "m"
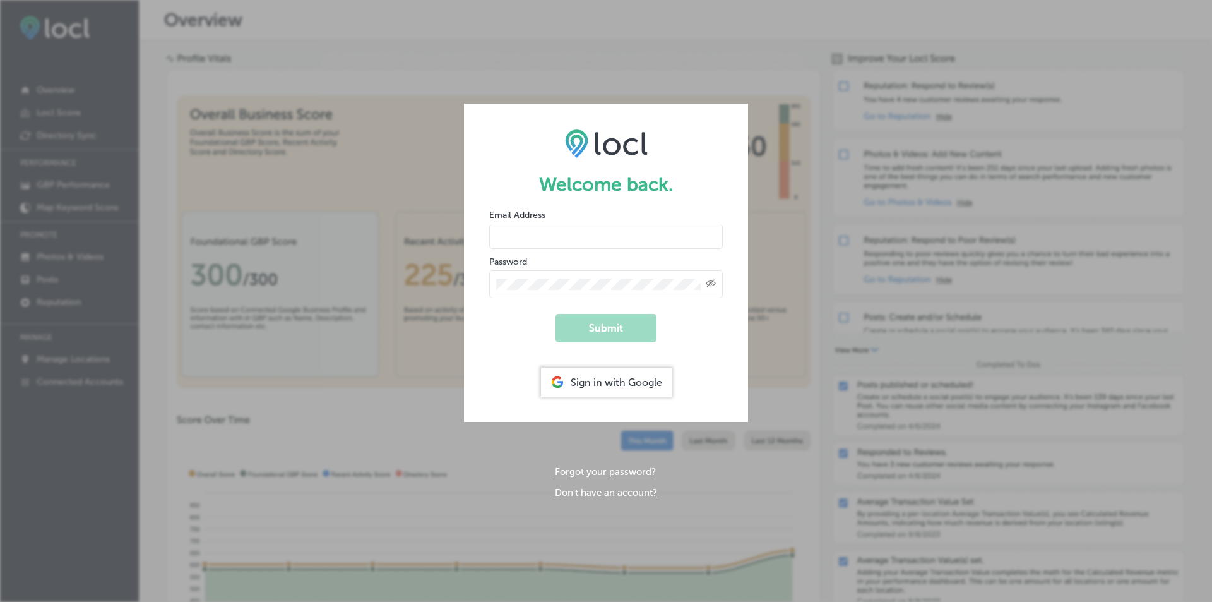
click at [593, 385] on div "Sign in with Google" at bounding box center [606, 381] width 131 height 29
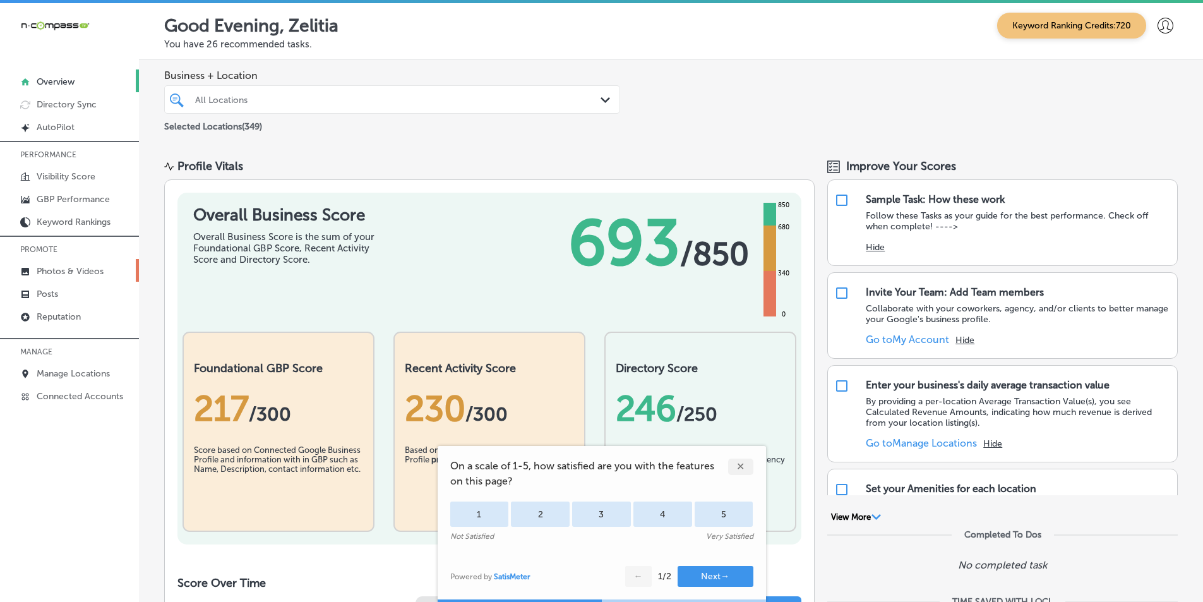
click at [67, 270] on p "Photos & Videos" at bounding box center [70, 271] width 67 height 11
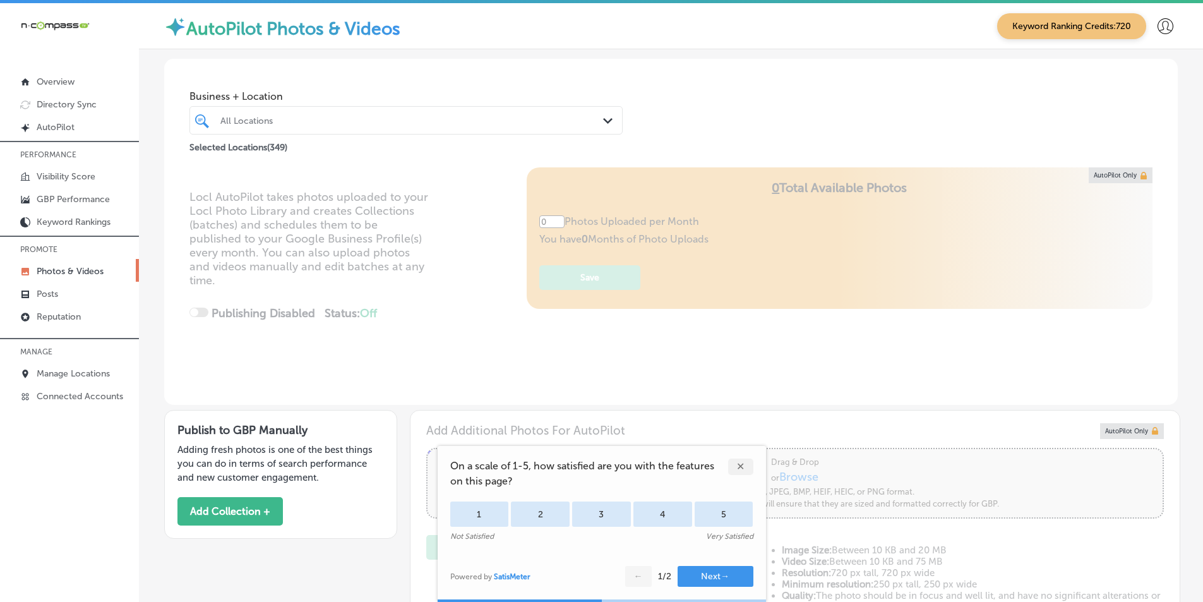
type input "5"
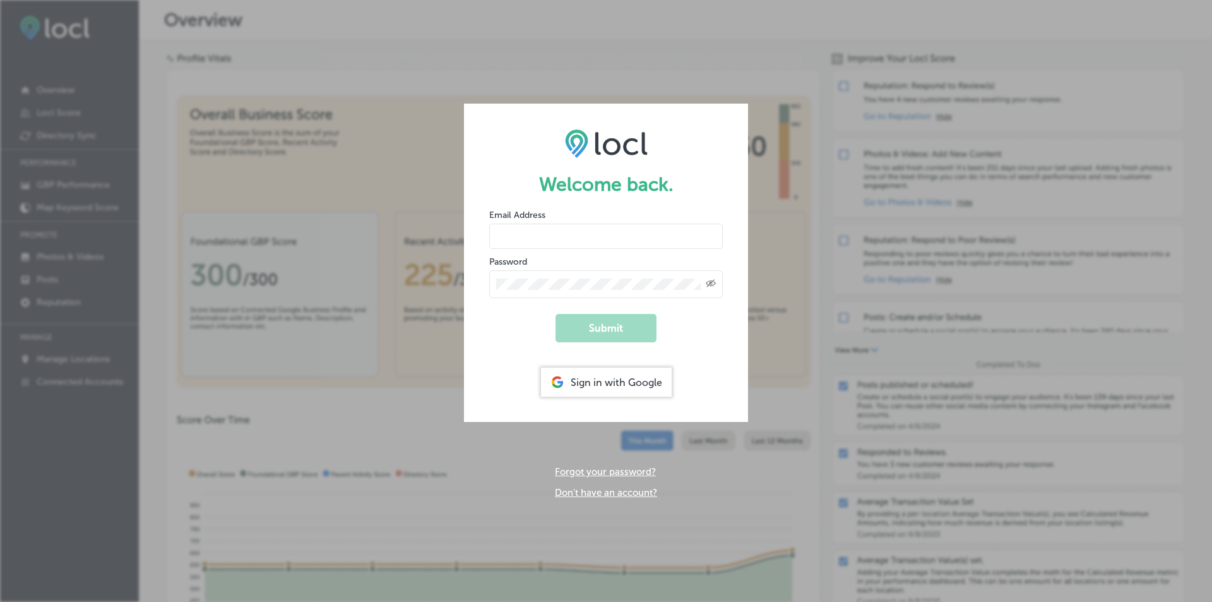
click at [626, 386] on div "Sign in with Google" at bounding box center [606, 381] width 131 height 29
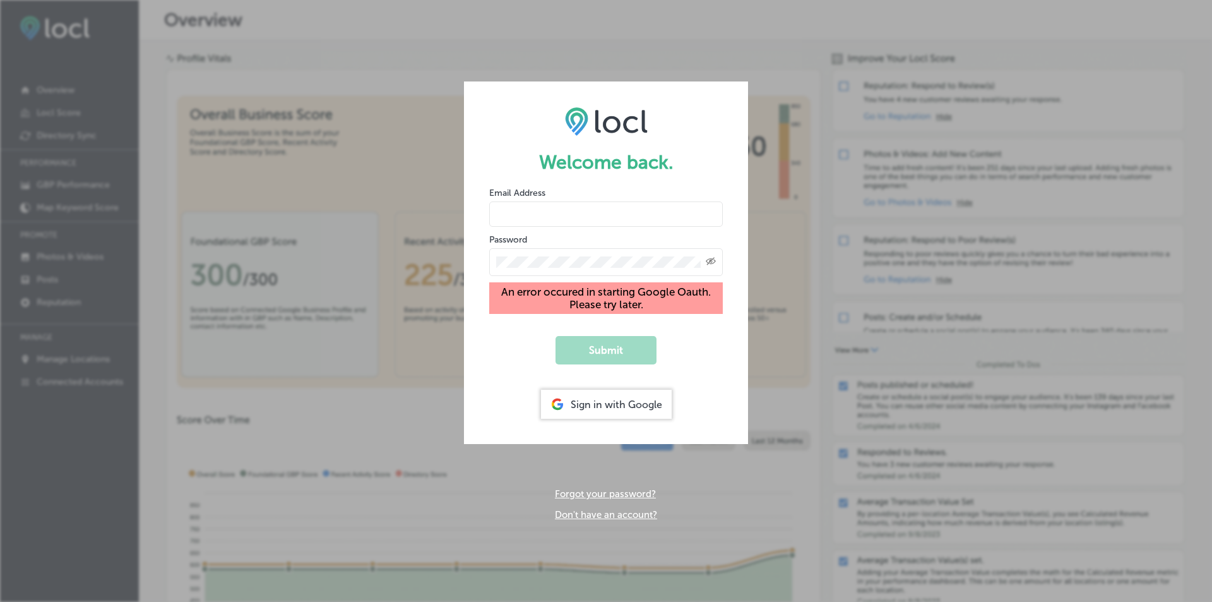
click at [605, 400] on div "Sign in with Google" at bounding box center [606, 404] width 131 height 29
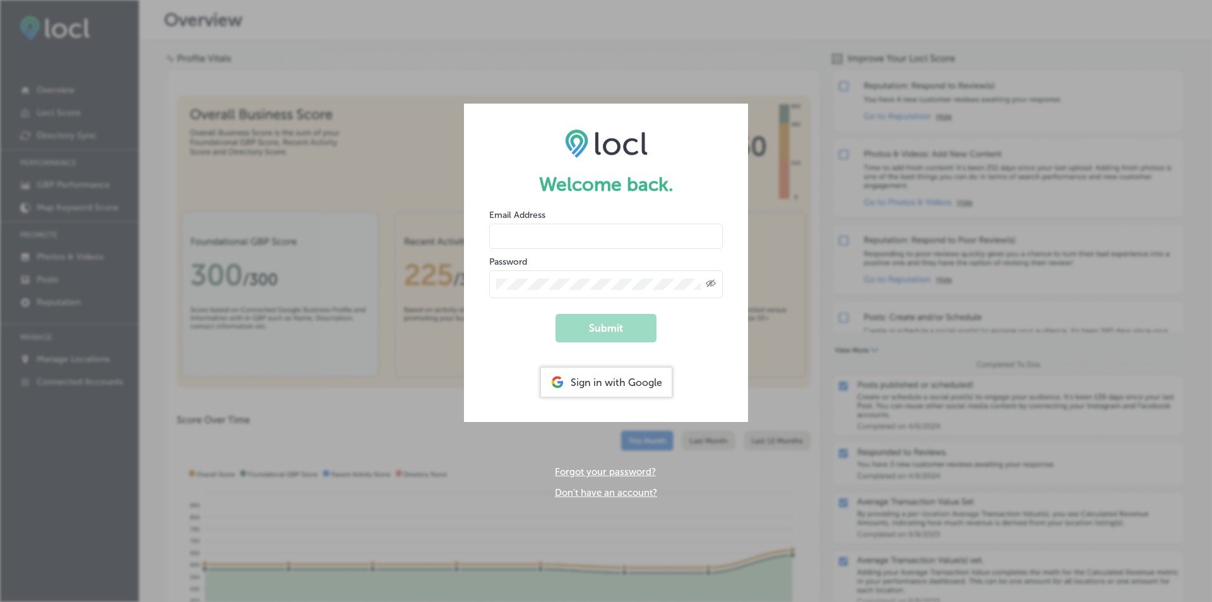
click at [581, 385] on div "Sign in with Google" at bounding box center [606, 381] width 131 height 29
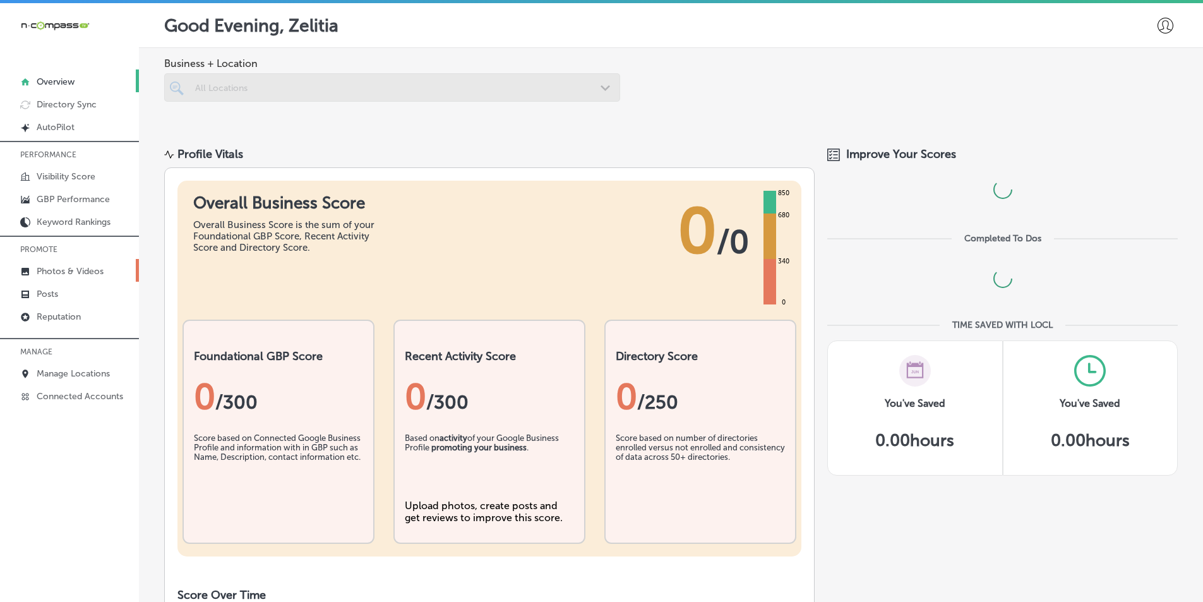
click at [82, 266] on p "Photos & Videos" at bounding box center [70, 271] width 67 height 11
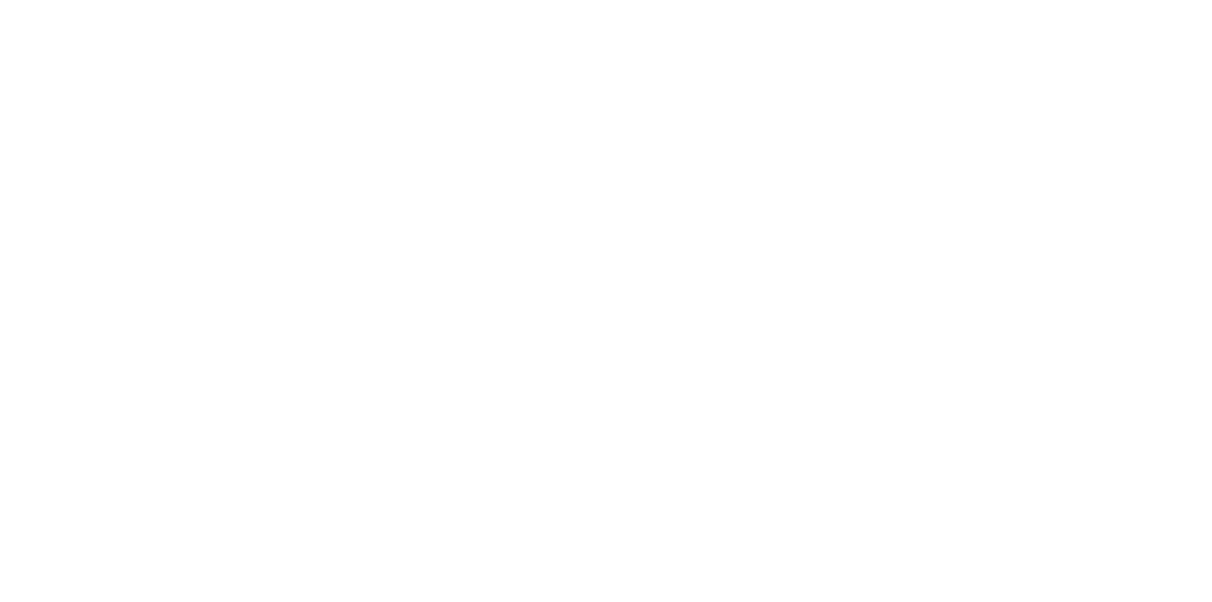
click at [766, 0] on html at bounding box center [606, 0] width 1212 height 0
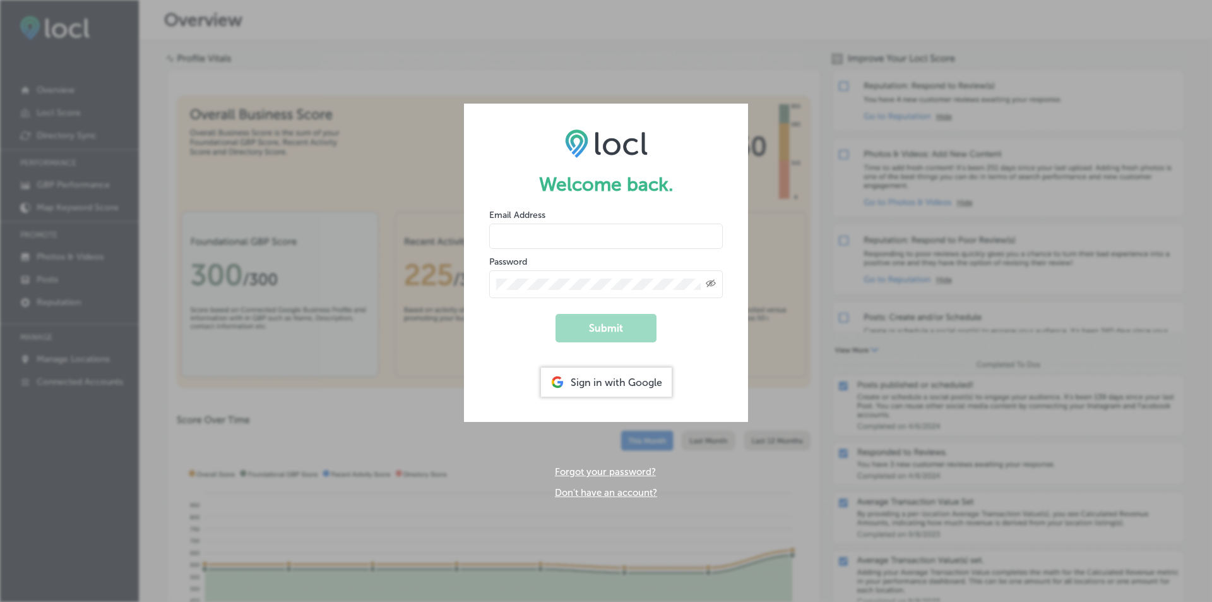
click at [619, 379] on div "Sign in with Google" at bounding box center [606, 381] width 131 height 29
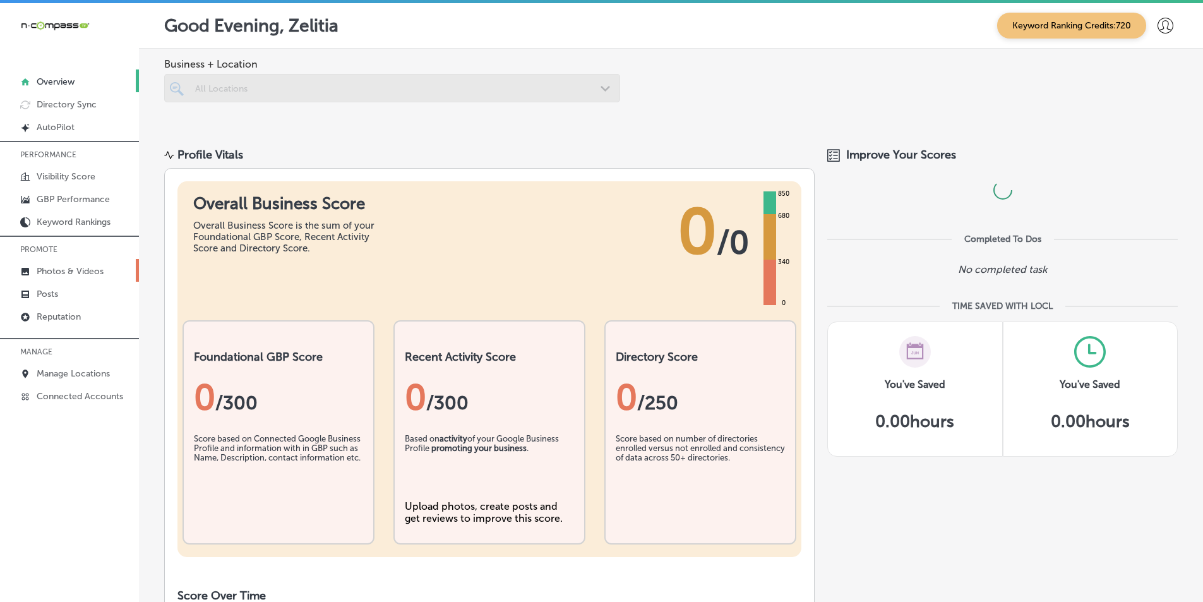
click at [105, 268] on link "Photos & Videos" at bounding box center [69, 270] width 139 height 23
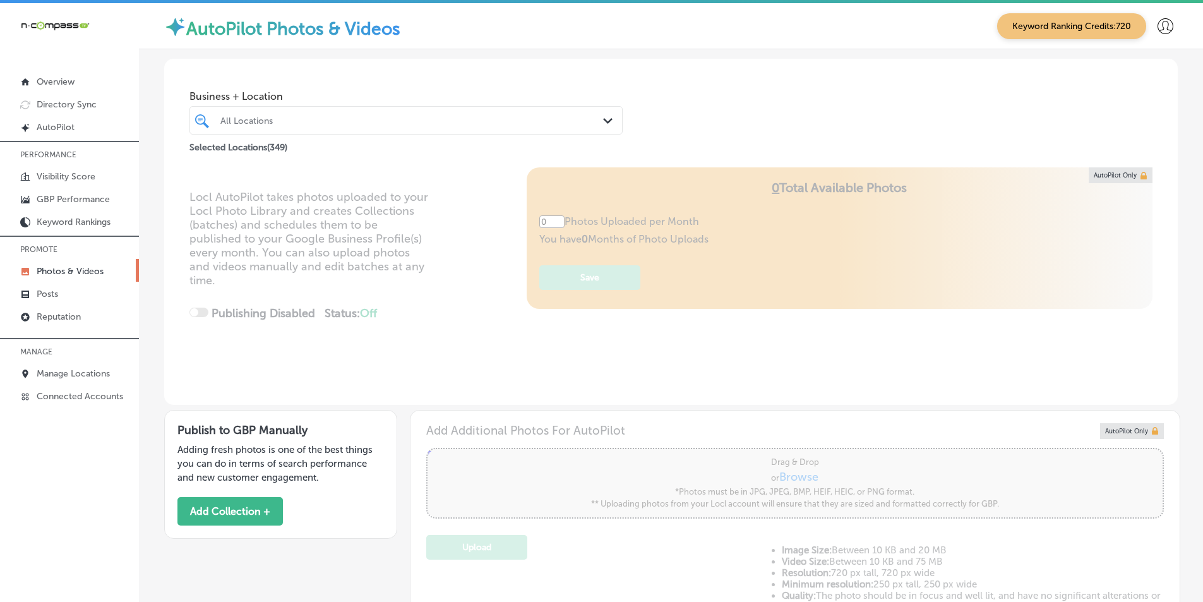
type input "5"
click at [280, 116] on div "All Locations" at bounding box center [412, 120] width 384 height 11
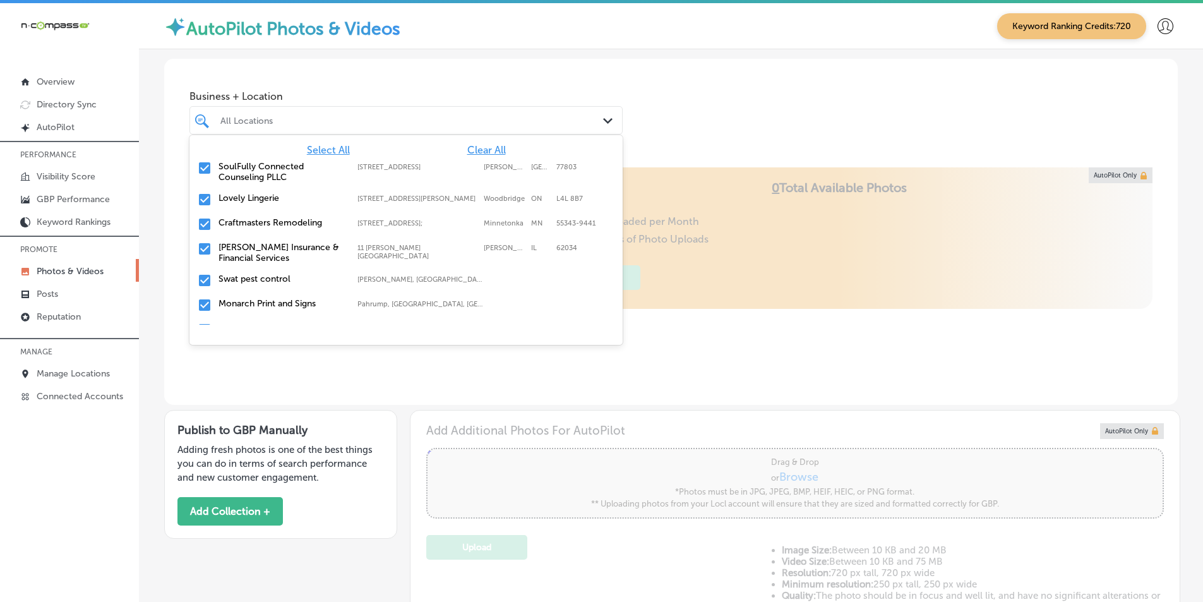
click at [484, 149] on span "Clear All" at bounding box center [486, 150] width 39 height 12
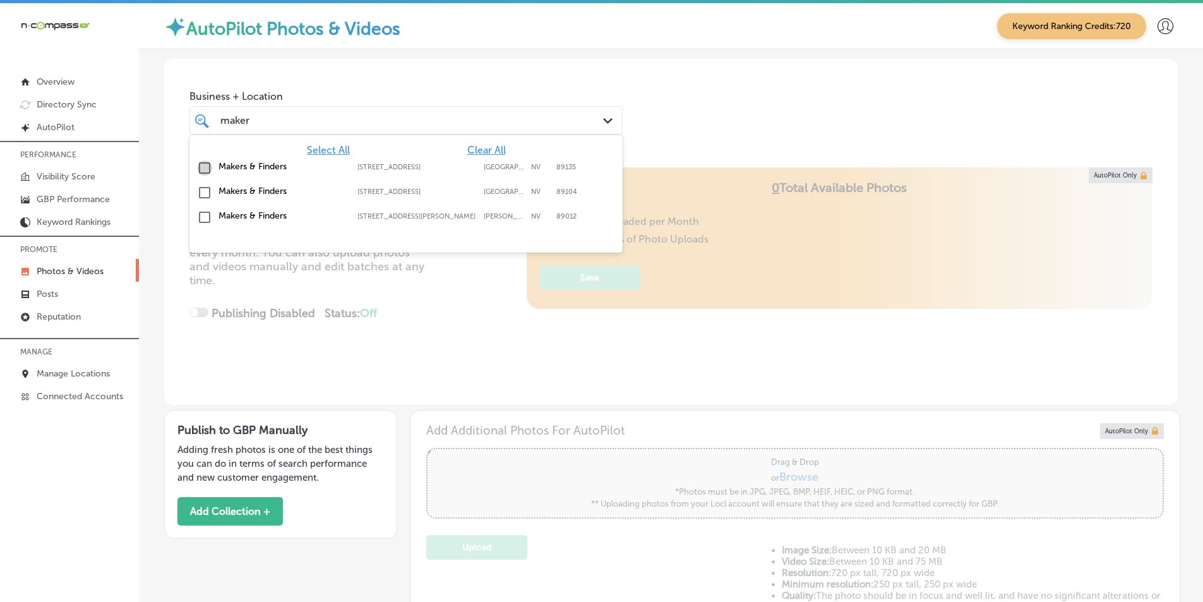
click at [203, 168] on input "checkbox" at bounding box center [204, 167] width 15 height 15
type input "maker"
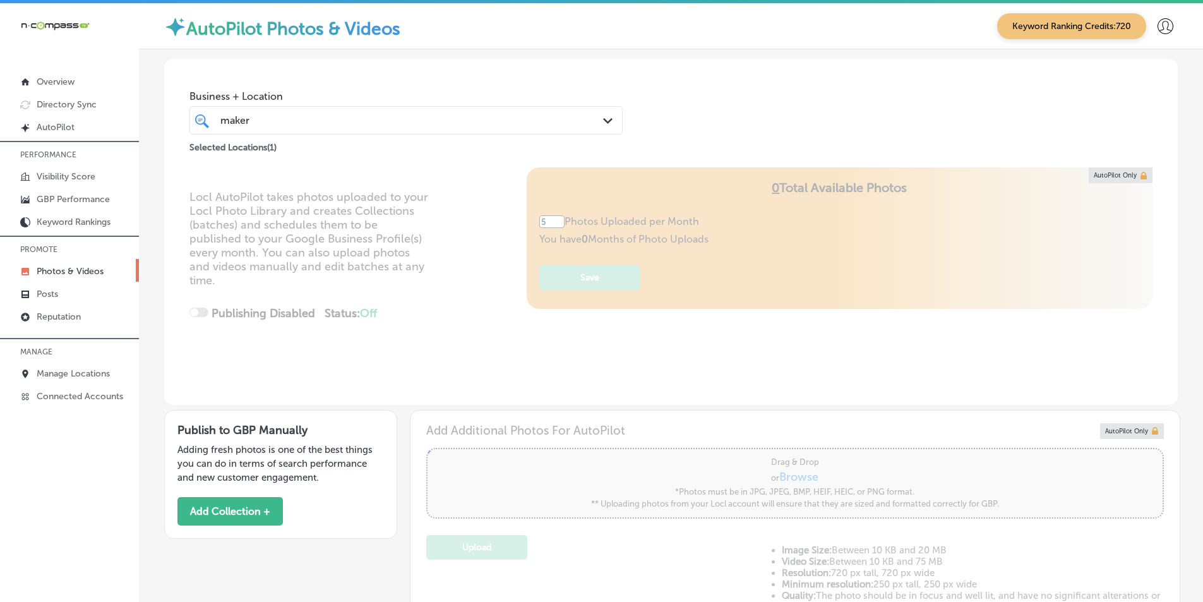
click at [434, 325] on div "Locl AutoPilot takes photos uploaded to your Locl Photo Library and creates Col…" at bounding box center [670, 285] width 1013 height 237
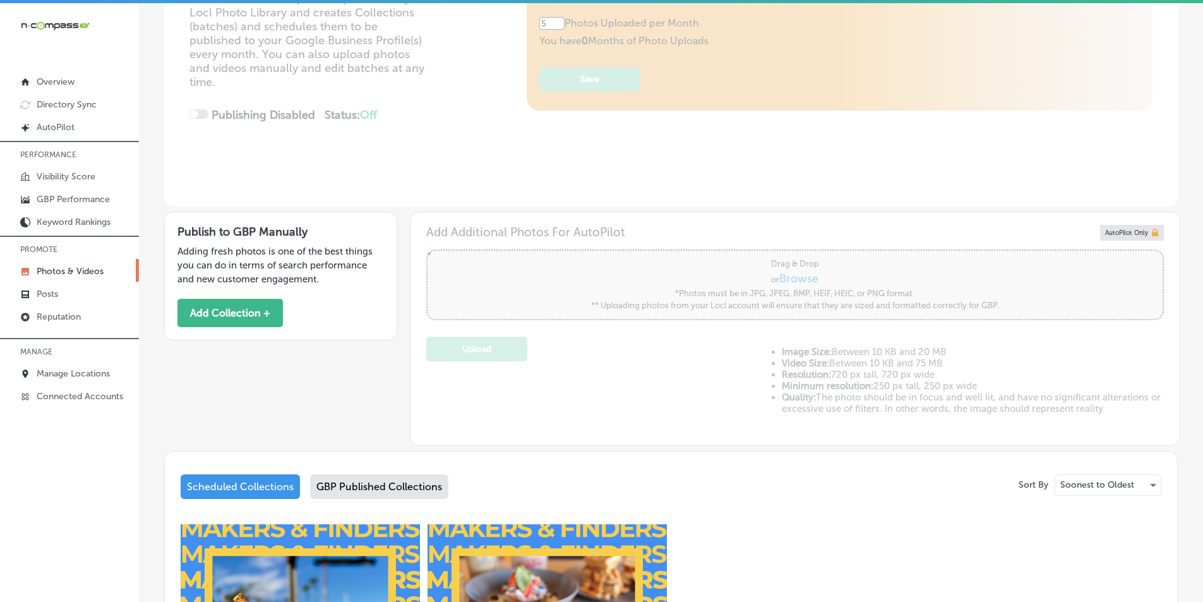
scroll to position [197, 0]
